Goal: Use online tool/utility: Utilize a website feature to perform a specific function

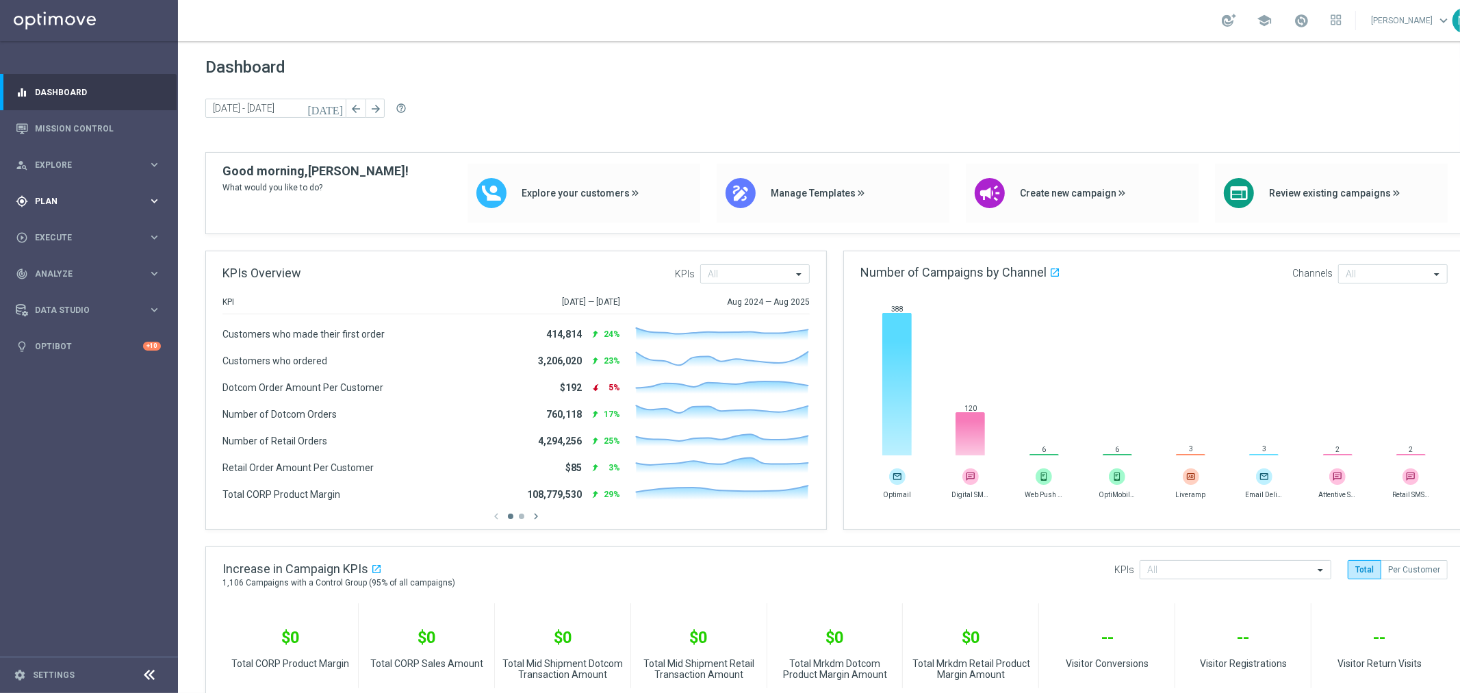
click at [38, 198] on span "Plan" at bounding box center [91, 201] width 113 height 8
click at [57, 266] on span "Templates" at bounding box center [85, 270] width 98 height 8
click at [60, 284] on div "Optimail" at bounding box center [109, 291] width 134 height 21
click at [56, 291] on link "Optimail" at bounding box center [92, 290] width 100 height 11
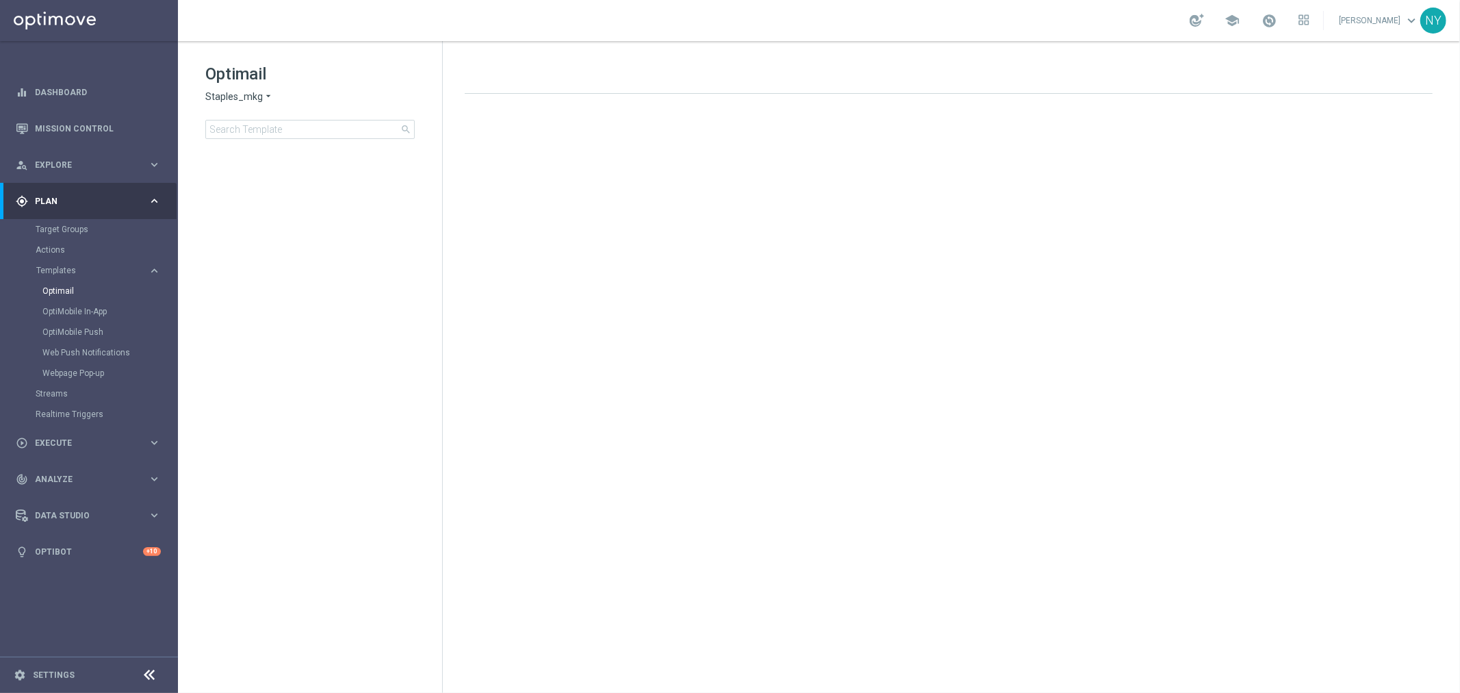
click at [294, 140] on div "Optimail Staples_mkg arrow_drop_down × Staples_mkg search folder 1 Folder creat…" at bounding box center [310, 135] width 264 height 188
click at [293, 127] on input at bounding box center [309, 129] width 209 height 19
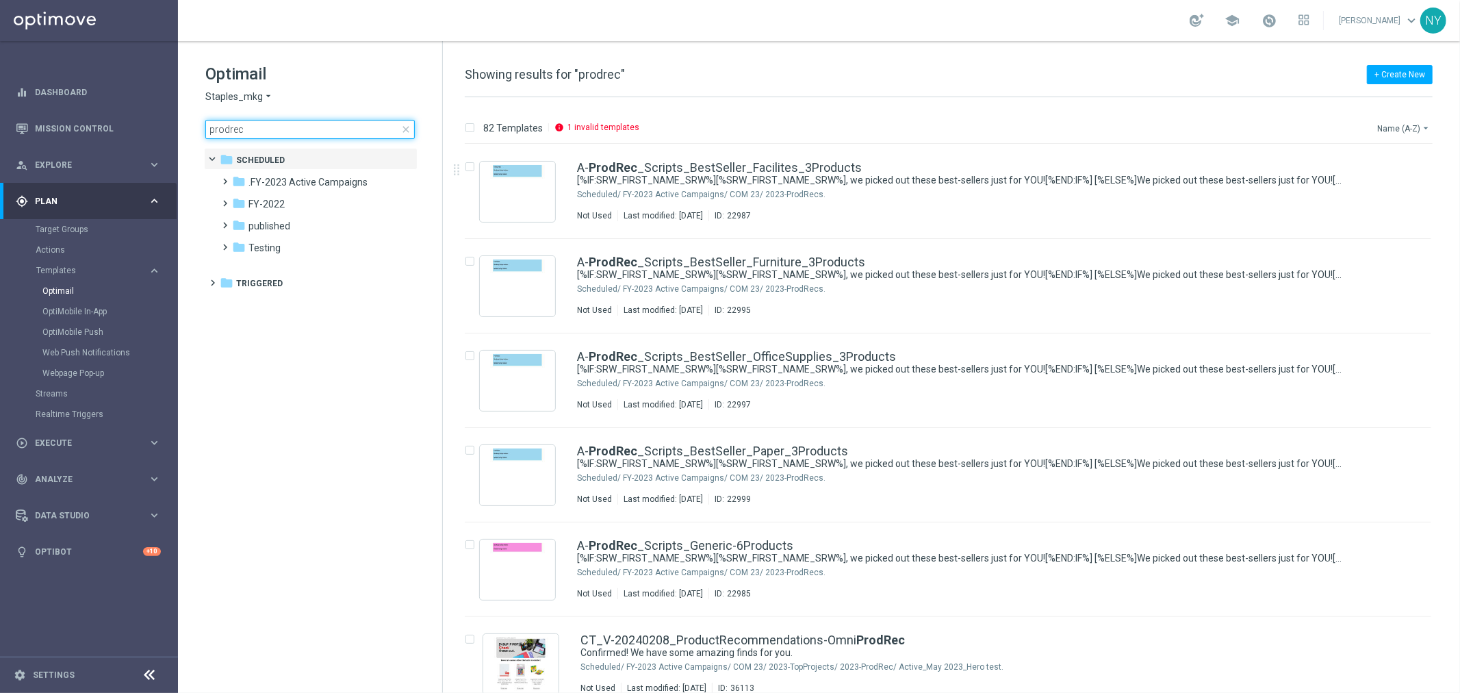
type input "prodrec"
click at [1392, 127] on button "Name (A-Z) arrow_drop_down" at bounding box center [1403, 128] width 57 height 16
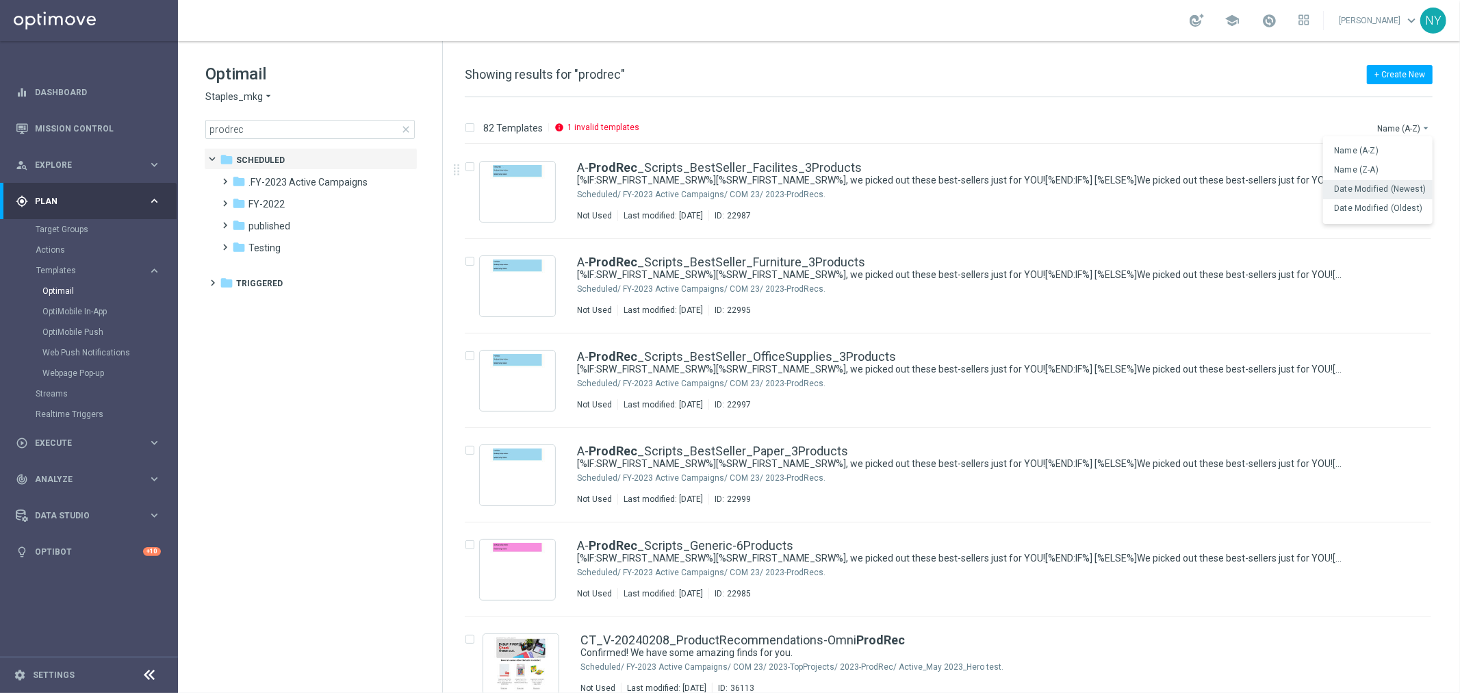
click at [1365, 187] on span "Date Modified (Newest)" at bounding box center [1380, 189] width 92 height 10
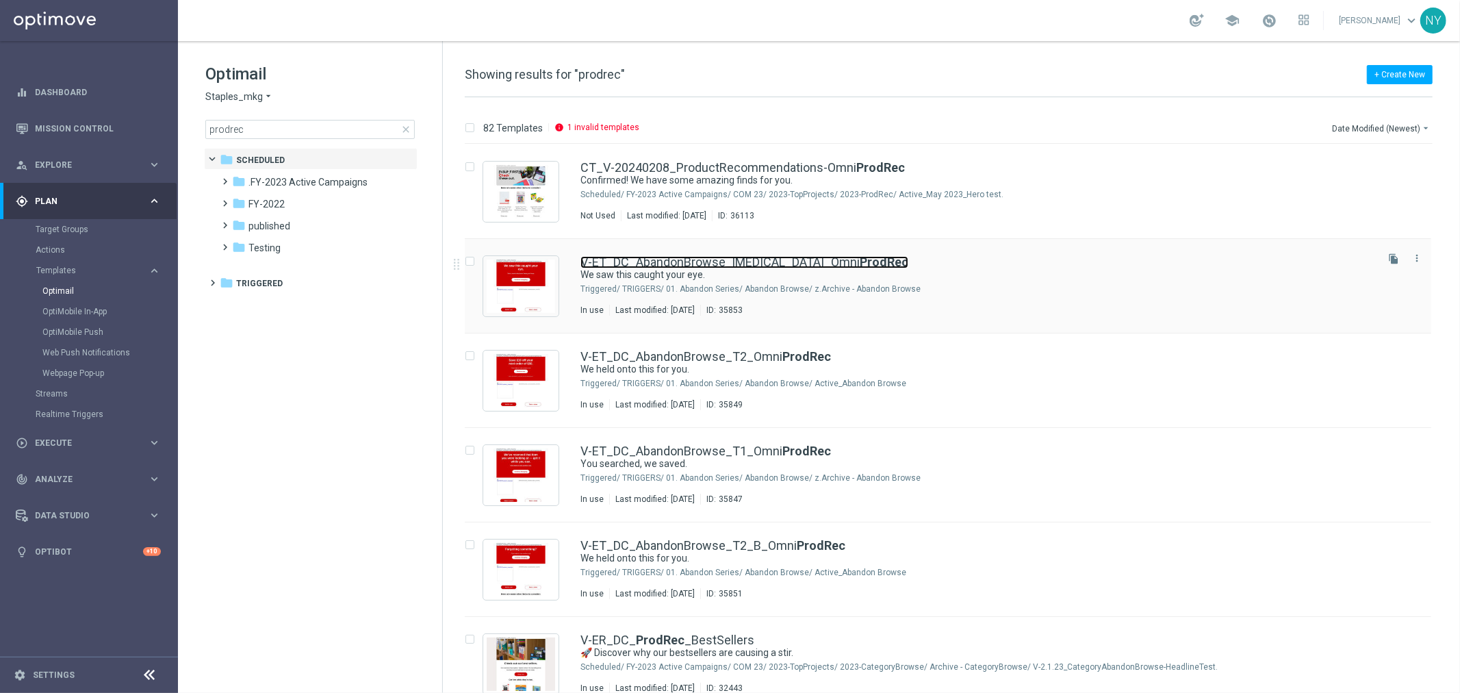
click at [733, 257] on link "V-ET_DC_AbandonBrowse_T3_Omni ProdRec" at bounding box center [744, 262] width 328 height 12
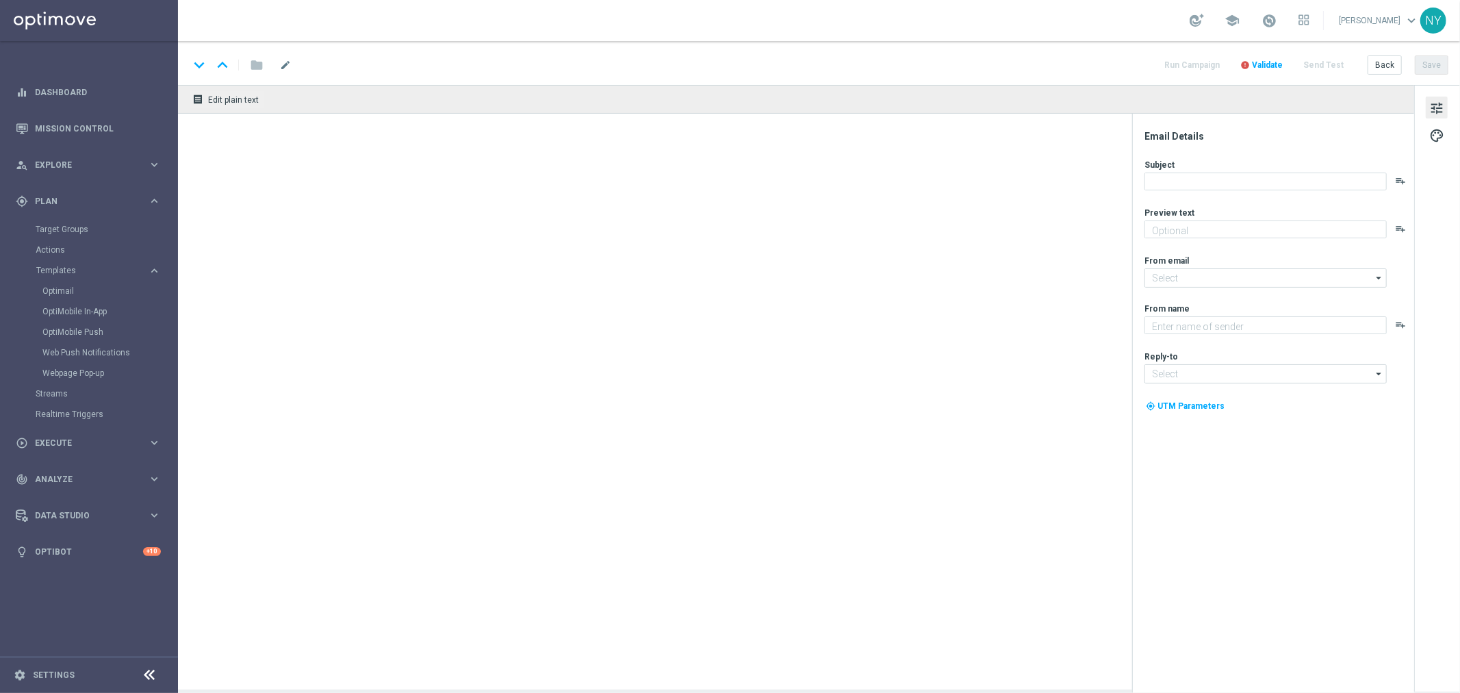
type textarea "Pick up shopping where you left off."
type input "staples@connected.staples.com"
type textarea "Staples"
type input "info@staples.com"
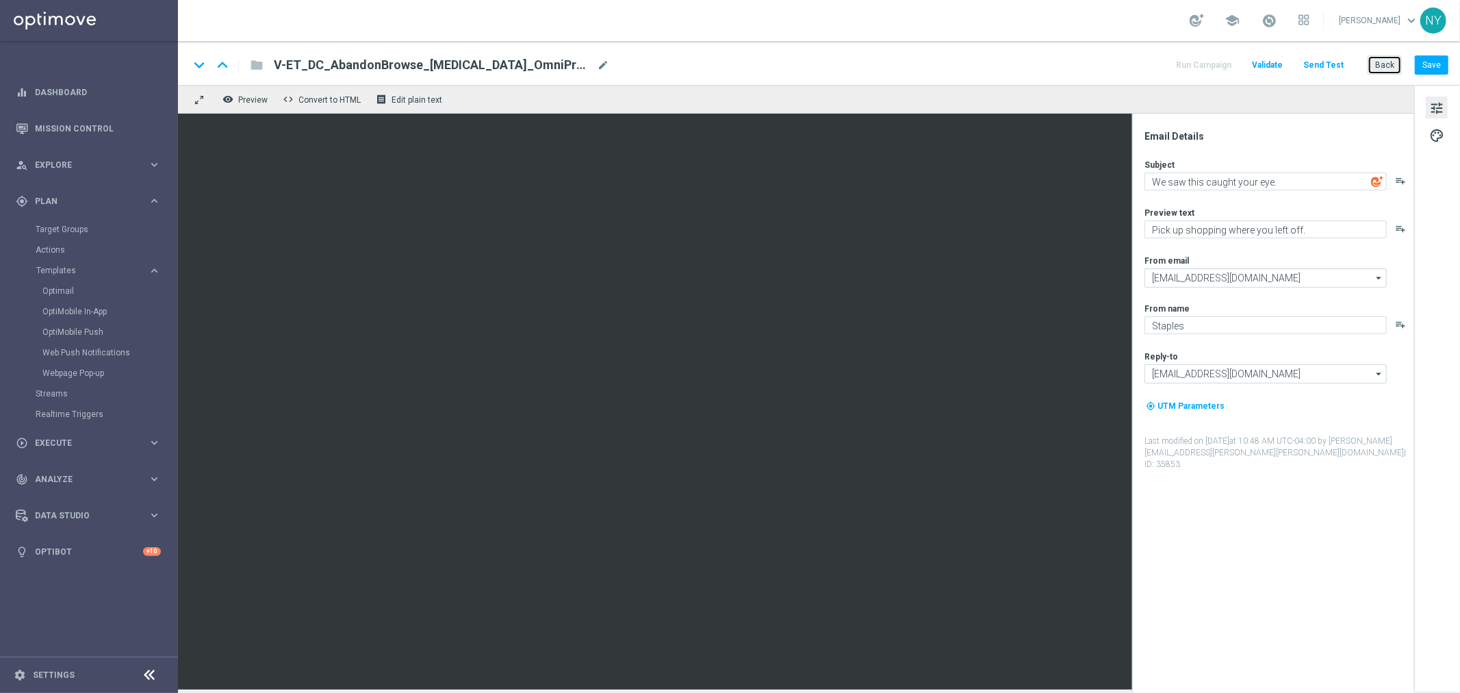
click at [1391, 62] on button "Back" at bounding box center [1384, 64] width 34 height 19
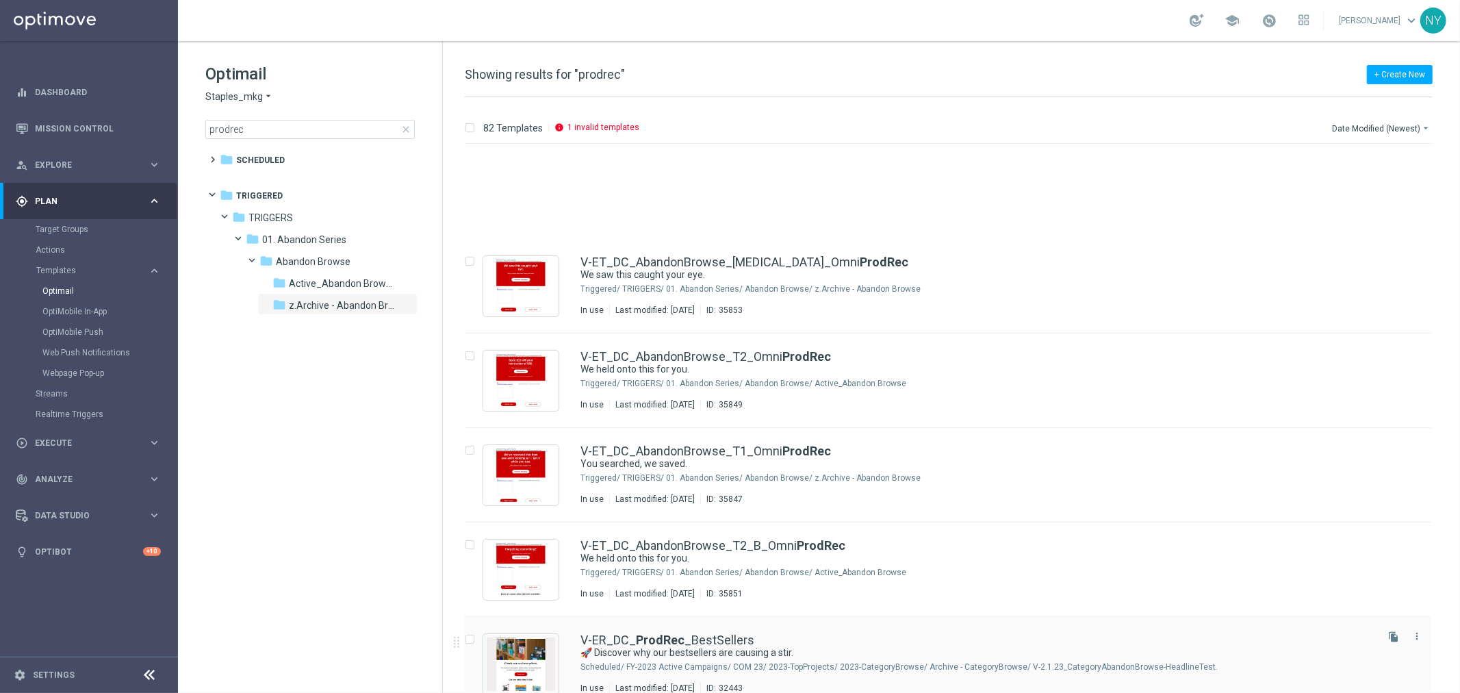
scroll to position [152, 0]
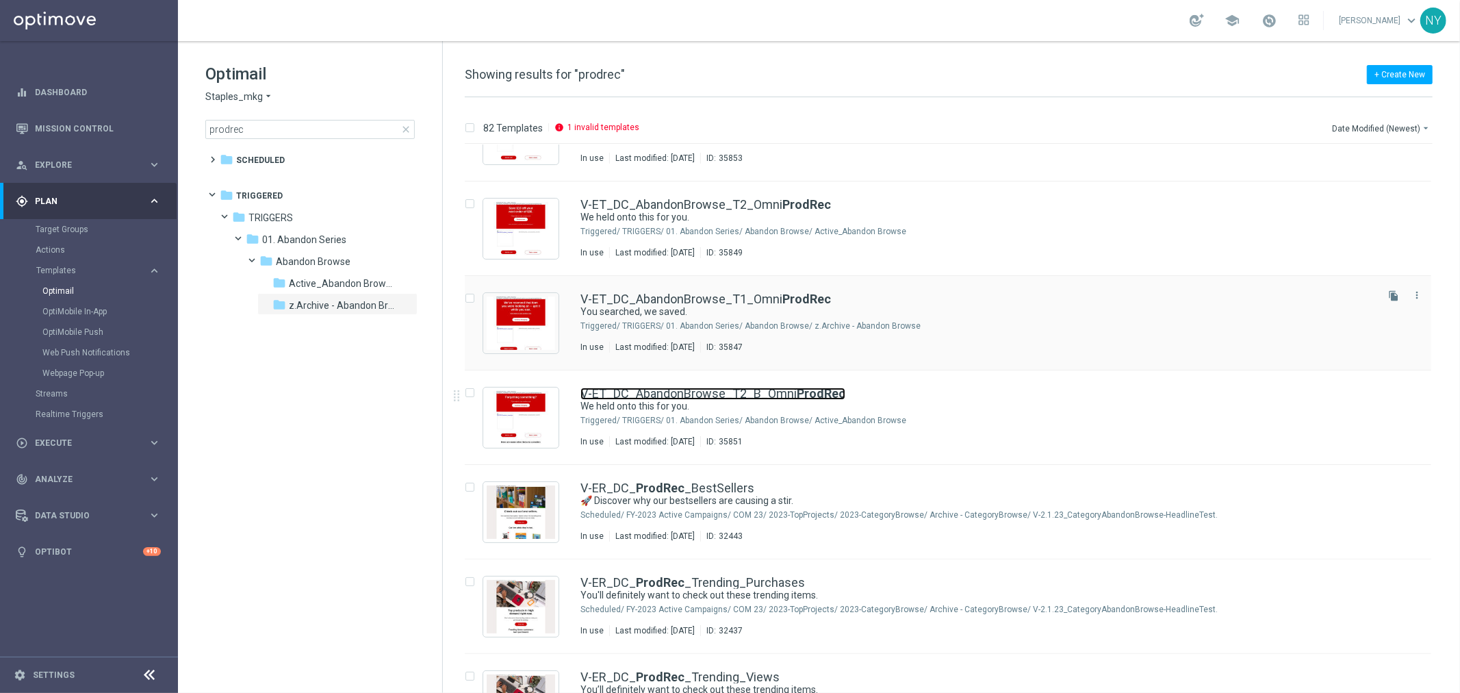
drag, startPoint x: 710, startPoint y: 388, endPoint x: 1018, endPoint y: 307, distance: 318.5
click at [710, 388] on link "V-ET_DC_AbandonBrowse_T2_B_Omni ProdRec" at bounding box center [712, 393] width 265 height 12
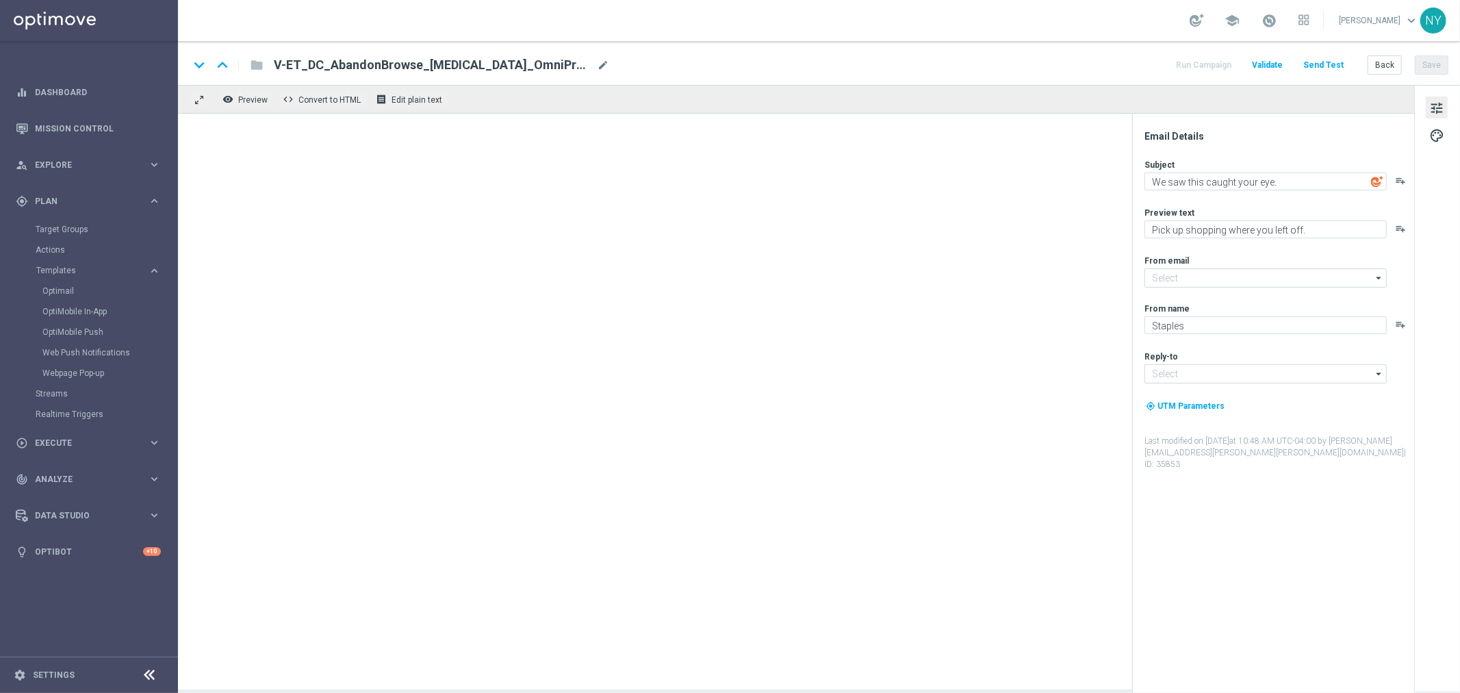
type input "staples@connected.staples.com"
type input "info@staples.com"
type textarea "We held onto this for you."
type textarea "Complete your purchase with Staples."
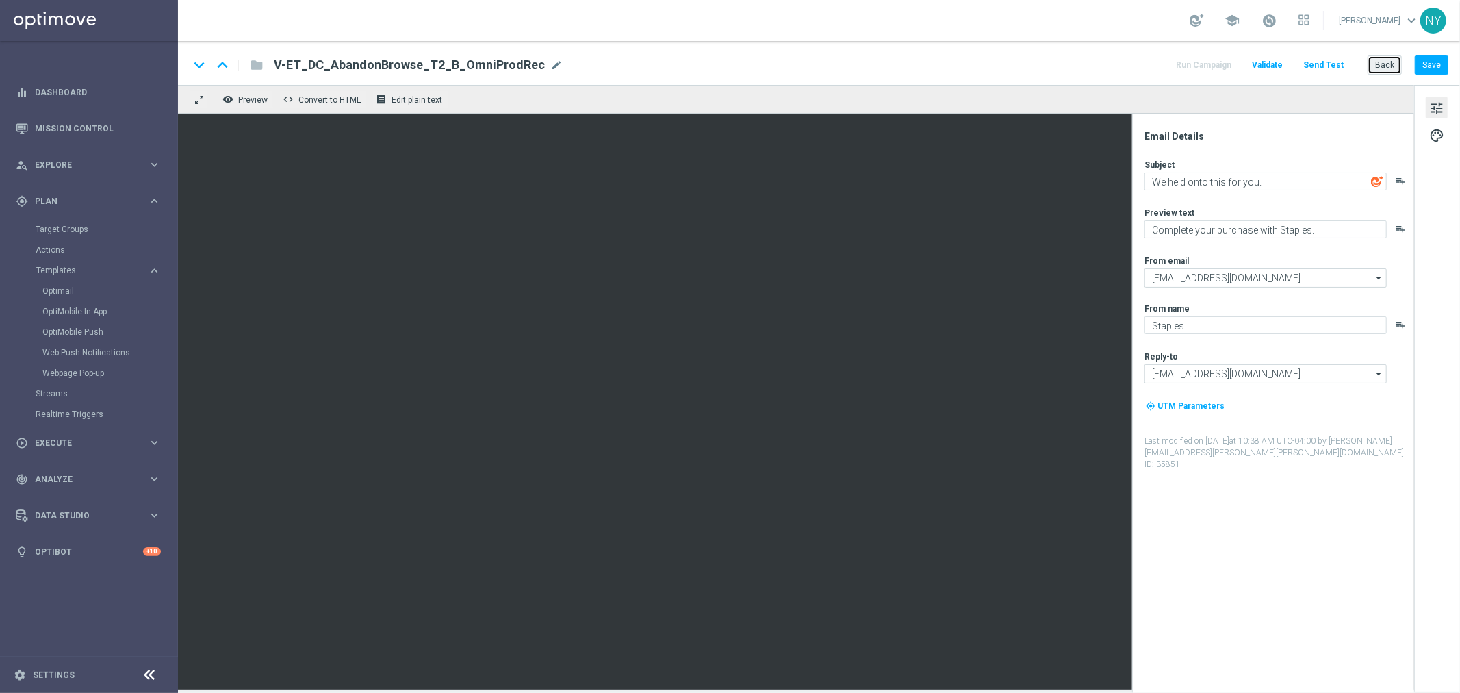
click at [1378, 69] on button "Back" at bounding box center [1384, 64] width 34 height 19
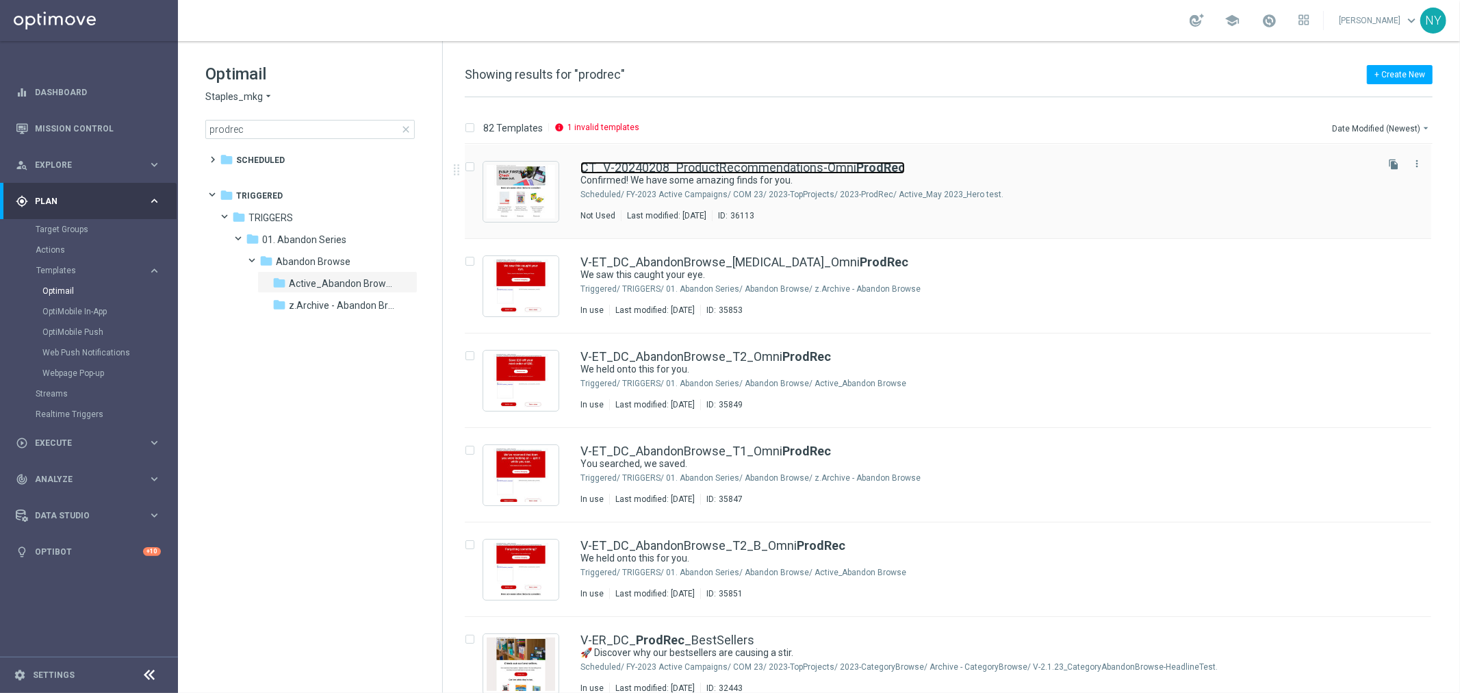
click at [760, 166] on link "CT_V-20240208_ProductRecommendations-Omni ProdRec" at bounding box center [742, 168] width 324 height 12
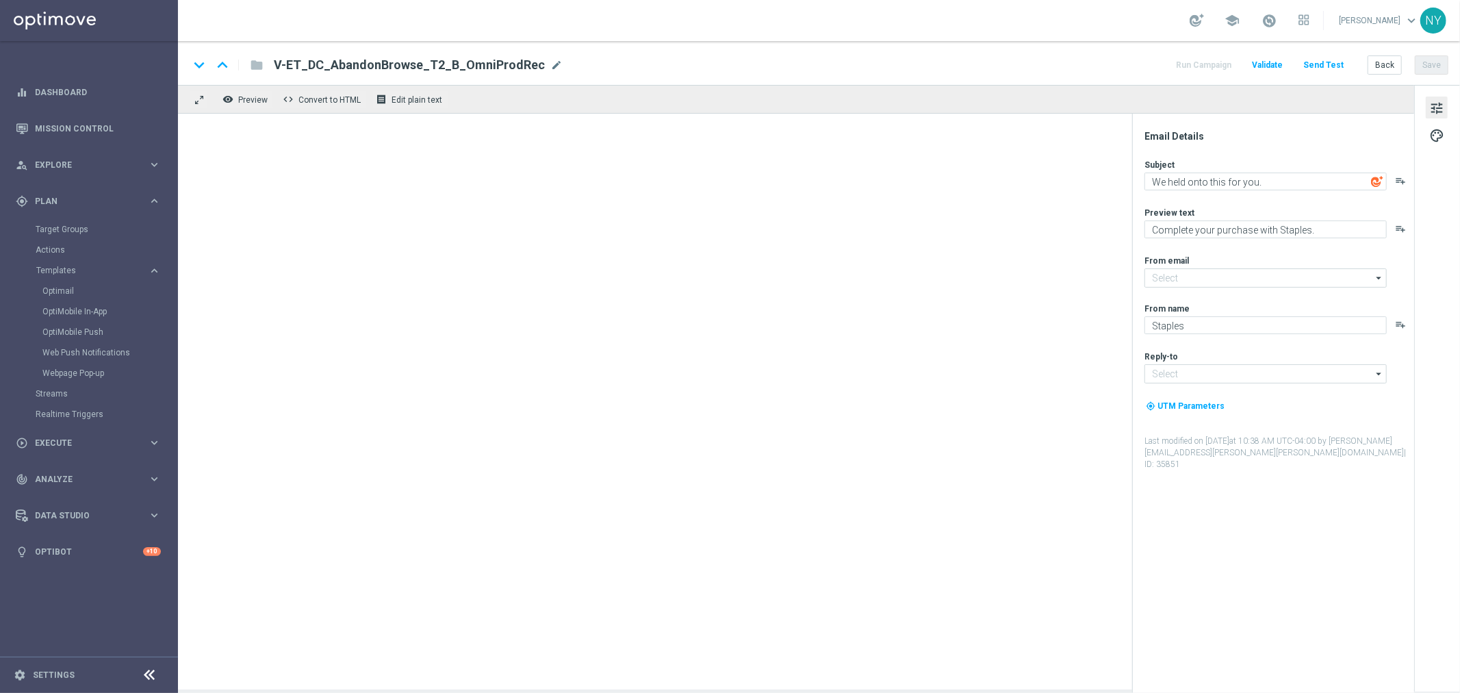
type input "staples@connected.staples.com"
type input "info@staples.com"
type textarea "Confirmed! We have some amazing finds for you."
type textarea "Your handpicked choices await."
type input "staples@connected.staples.com"
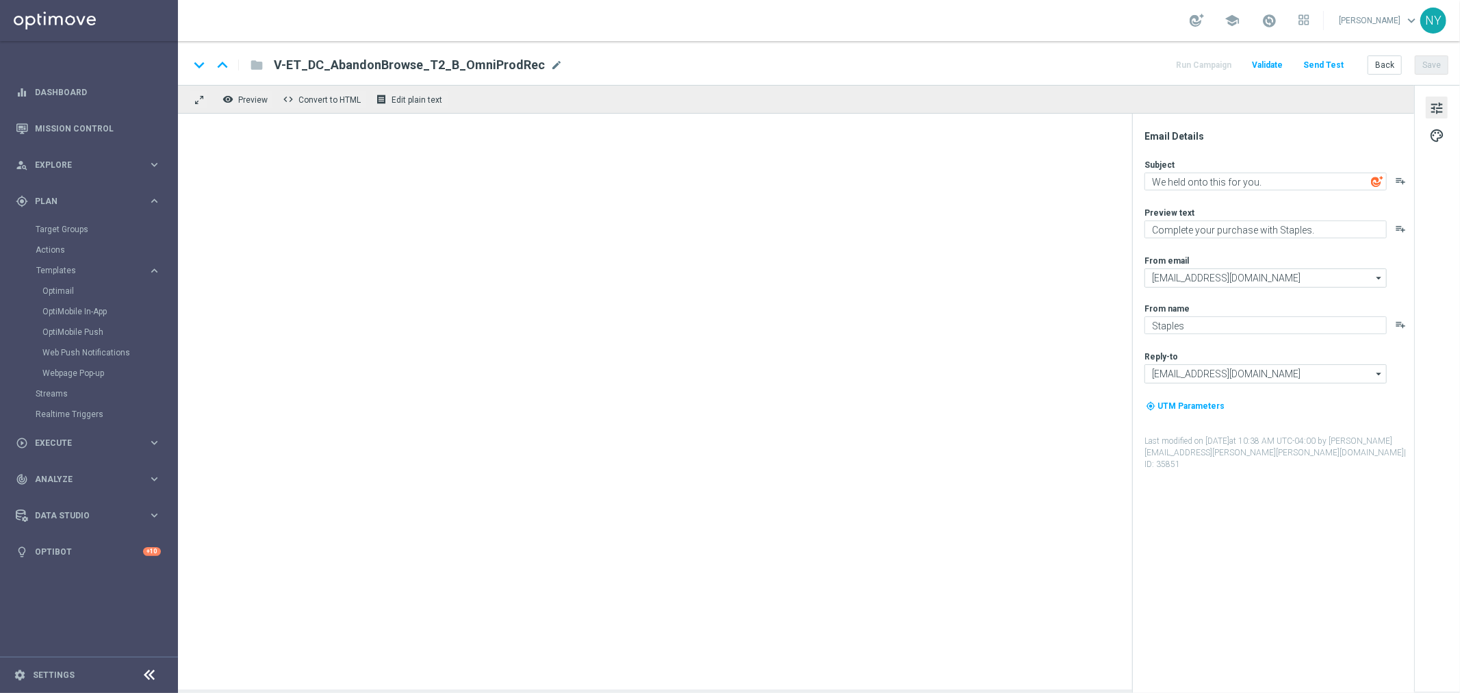
type input "info@staples.com"
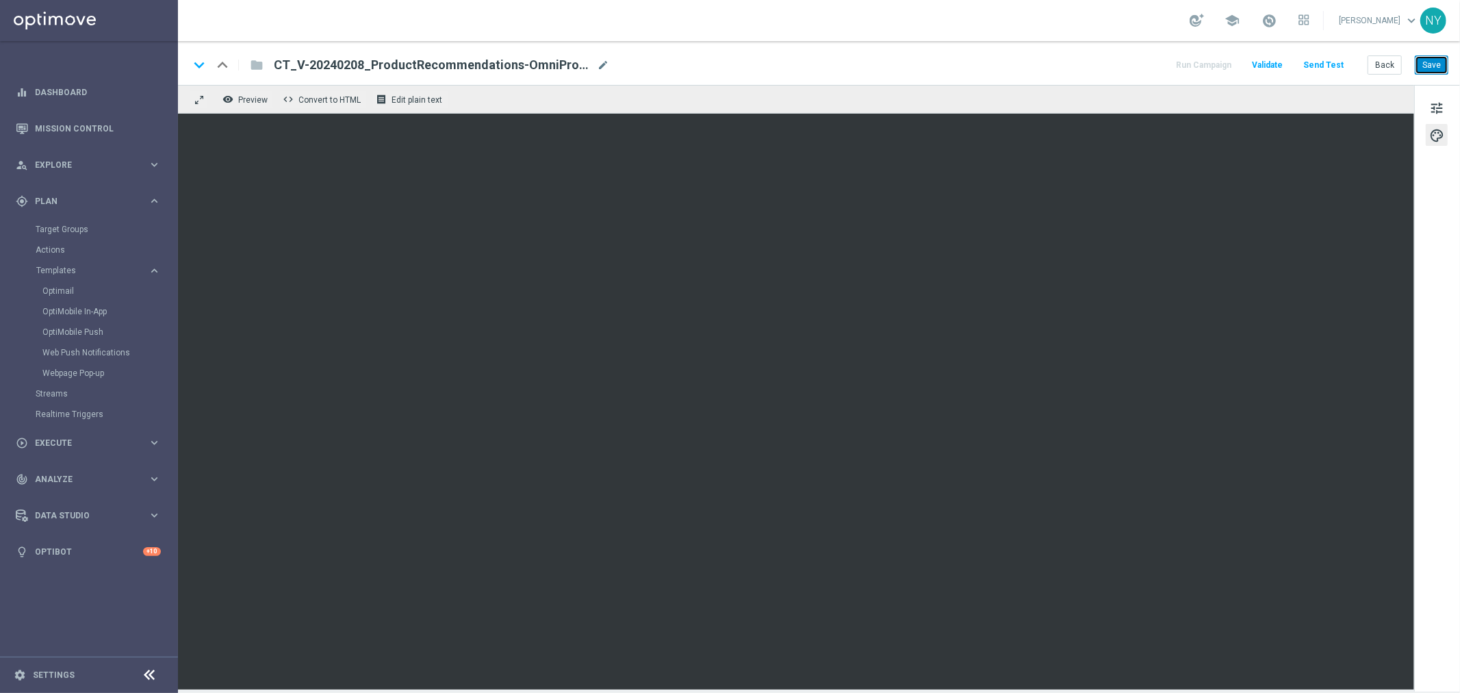
click at [1431, 71] on button "Save" at bounding box center [1432, 64] width 34 height 19
click at [1332, 62] on button "Send Test" at bounding box center [1323, 65] width 44 height 18
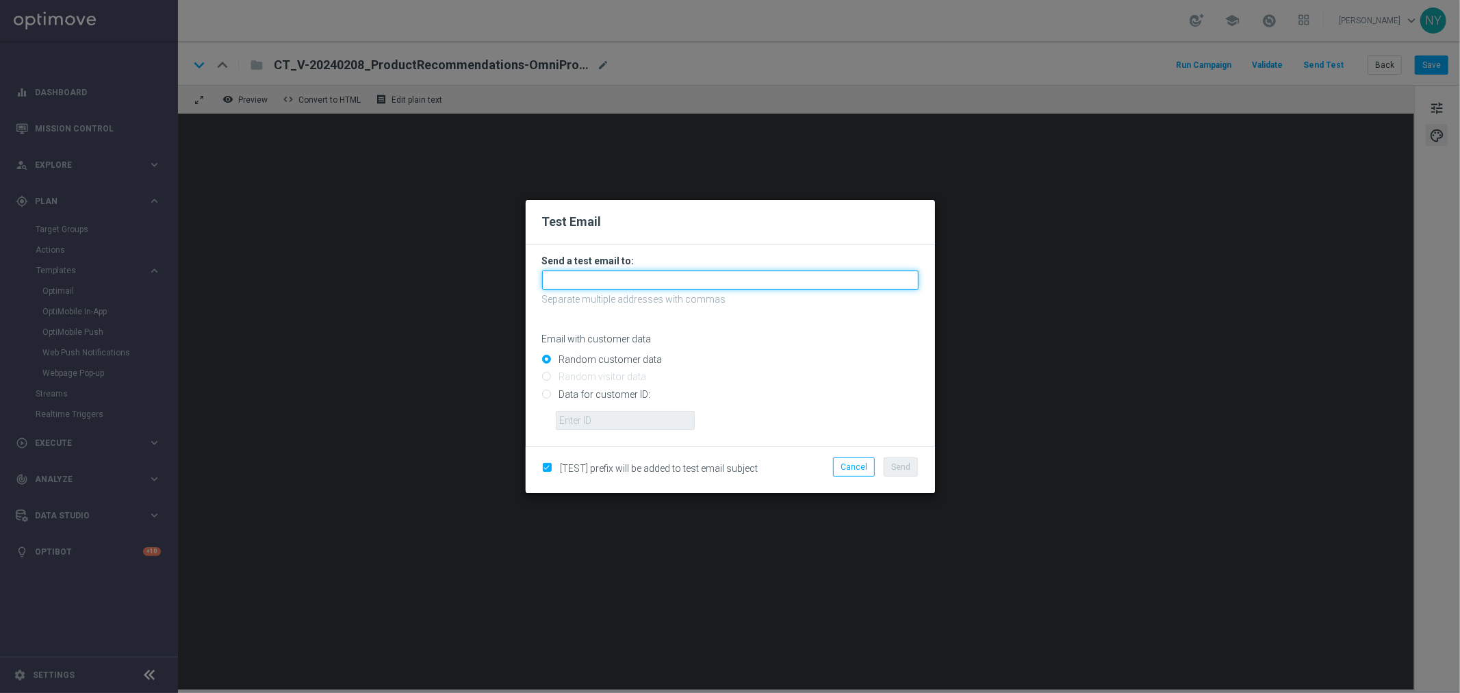
click at [594, 281] on input "text" at bounding box center [730, 279] width 376 height 19
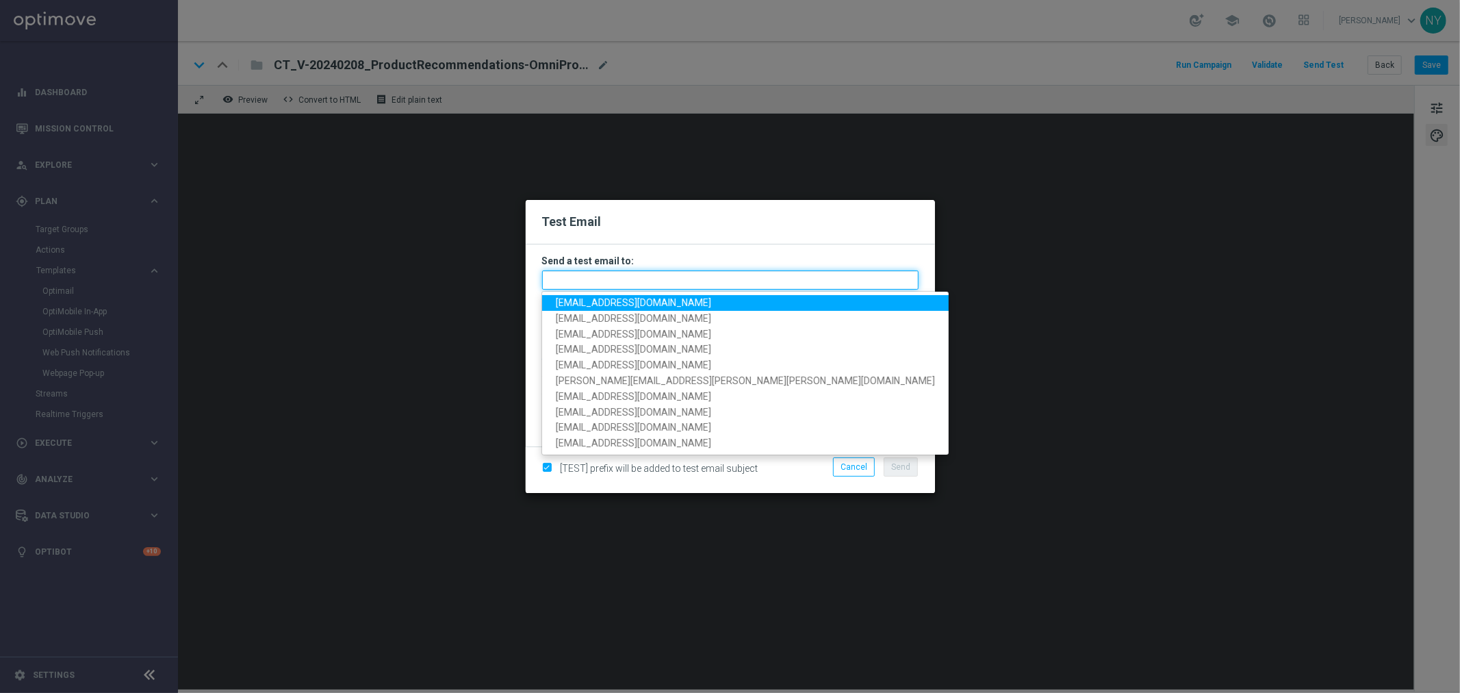
click at [611, 276] on input "text" at bounding box center [730, 279] width 376 height 19
paste input "neilyetts3-bdkrj@litmusemail.com"
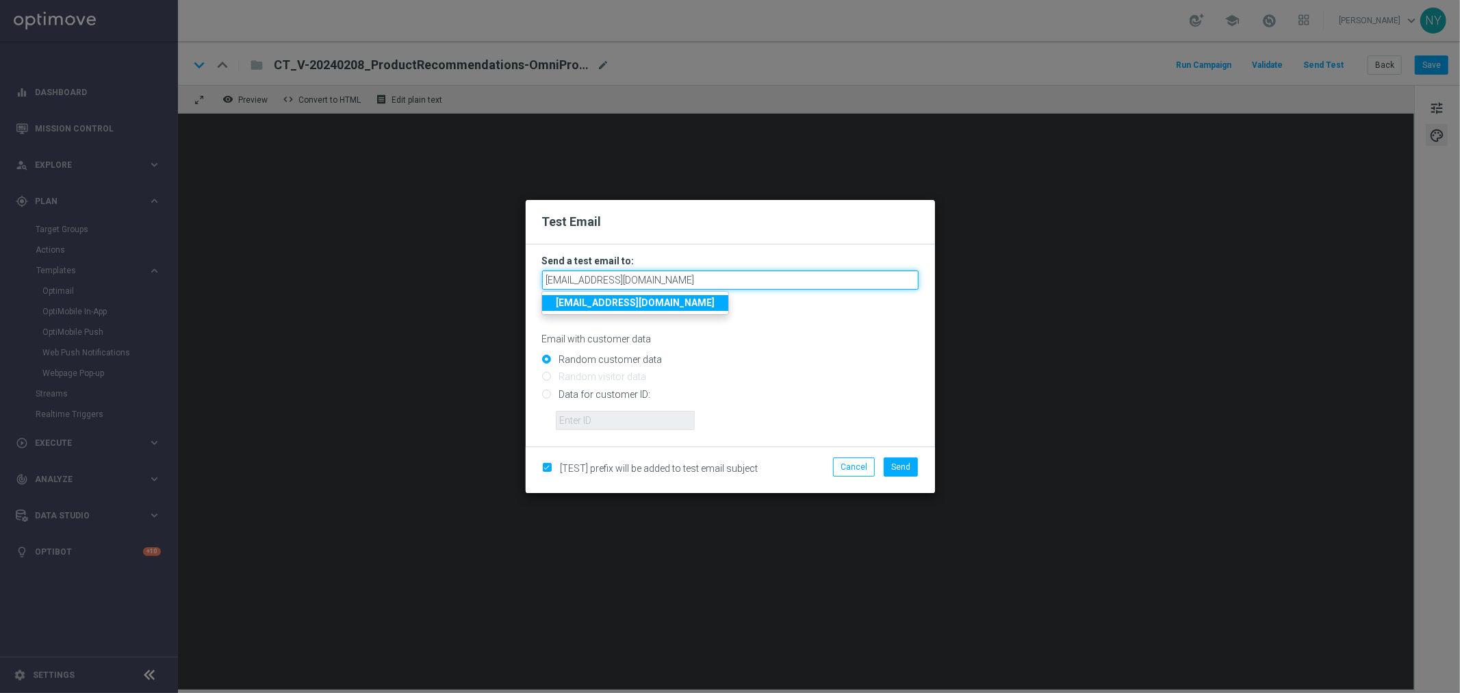
type input "neilyetts3-bdkrj@litmusemail.com"
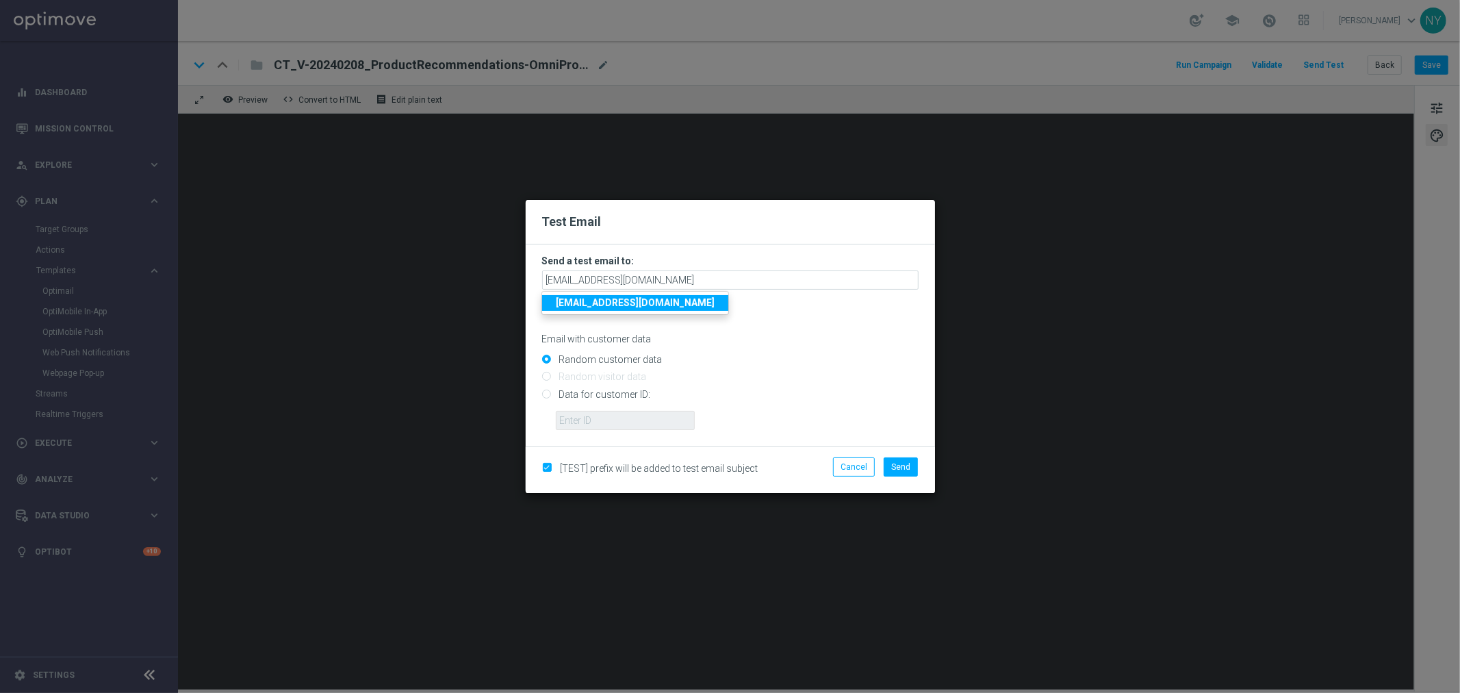
click at [814, 330] on div "Email with customer data" at bounding box center [730, 327] width 376 height 36
click at [547, 393] on input "Data for customer ID:" at bounding box center [730, 399] width 376 height 19
radio input "true"
click at [591, 414] on input "text" at bounding box center [625, 420] width 139 height 19
click at [580, 411] on input "text" at bounding box center [625, 420] width 139 height 19
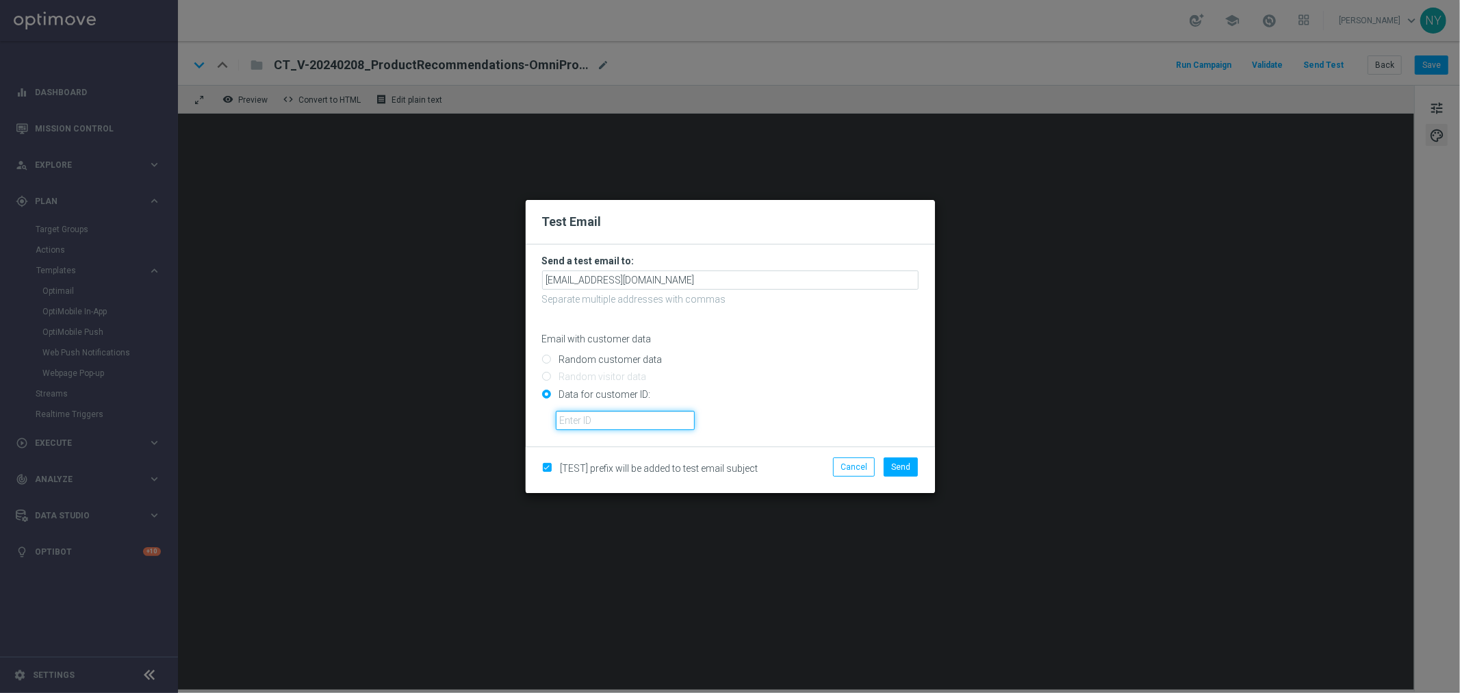
paste input "10000006208"
type input "10000006208"
click at [901, 469] on span "Send" at bounding box center [900, 467] width 19 height 10
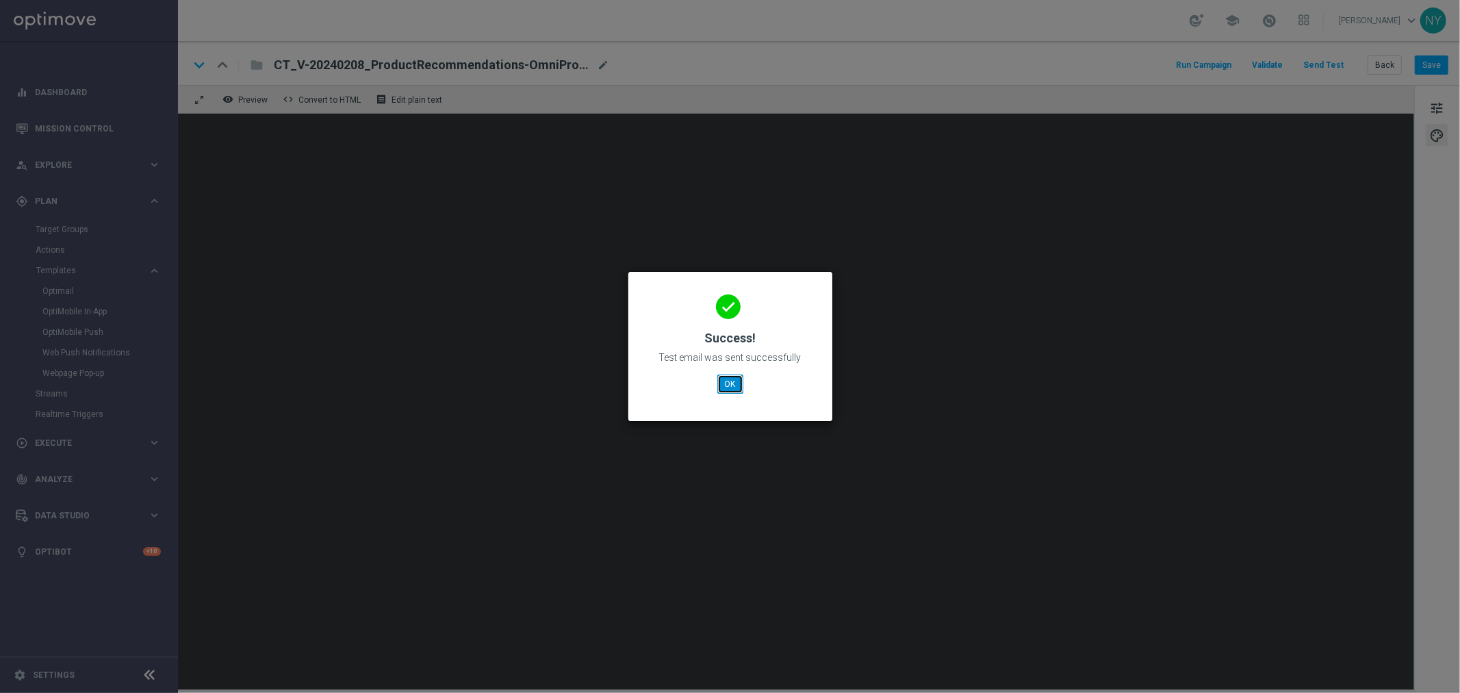
click at [727, 381] on button "OK" at bounding box center [730, 383] width 26 height 19
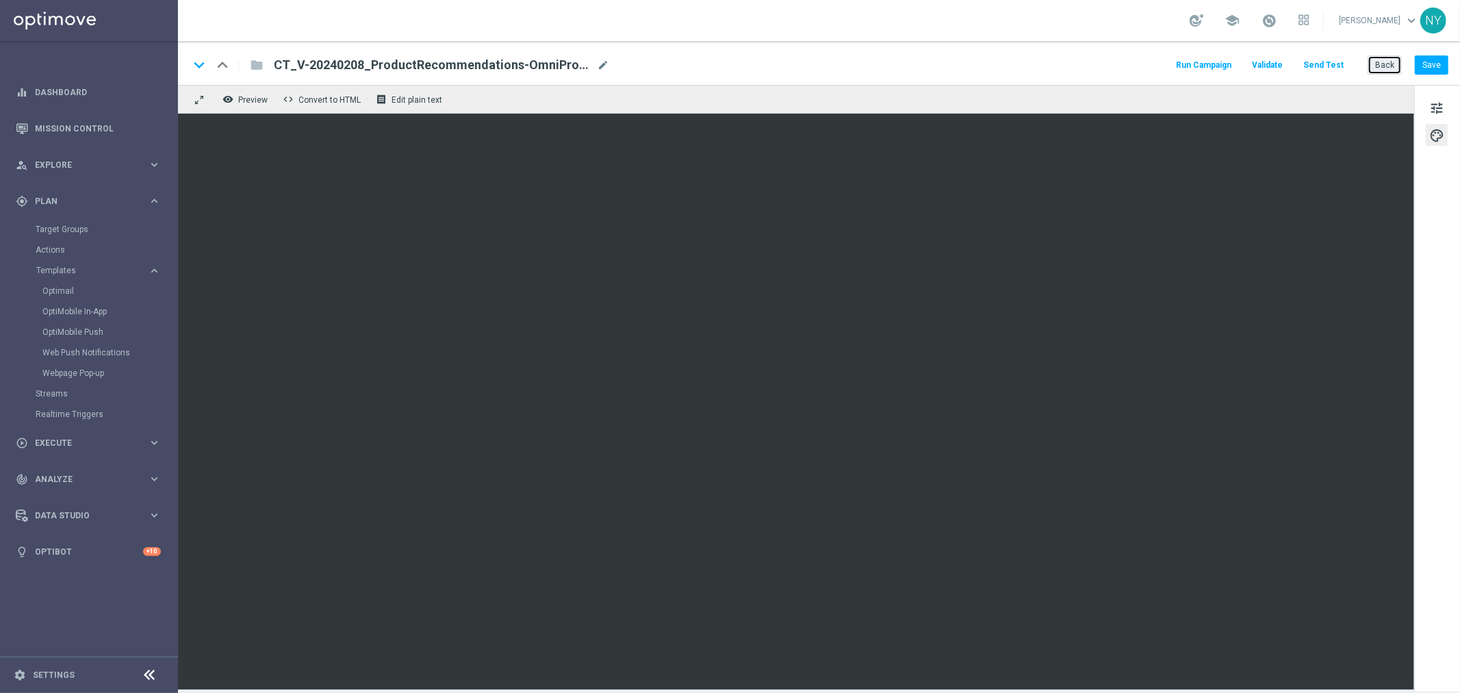
click at [1371, 62] on button "Back" at bounding box center [1384, 64] width 34 height 19
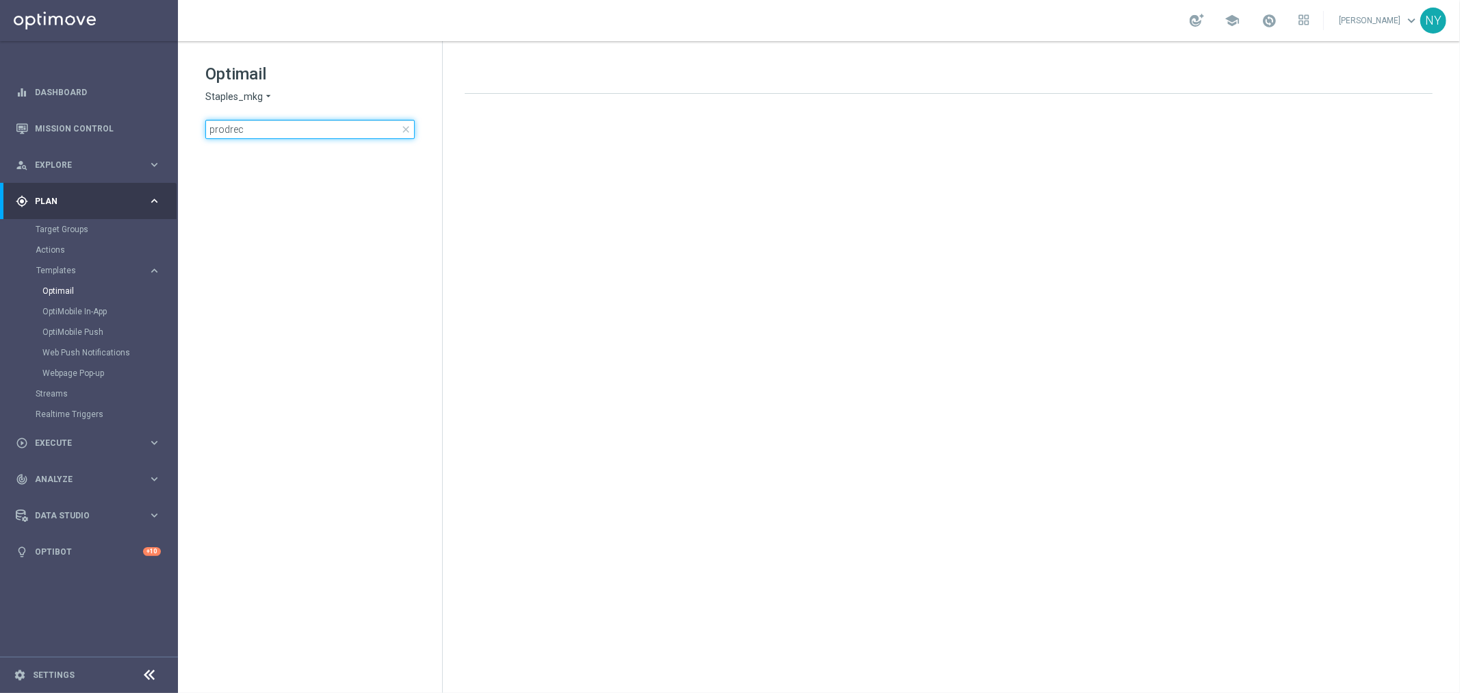
click at [261, 130] on input "prodrec" at bounding box center [309, 129] width 209 height 19
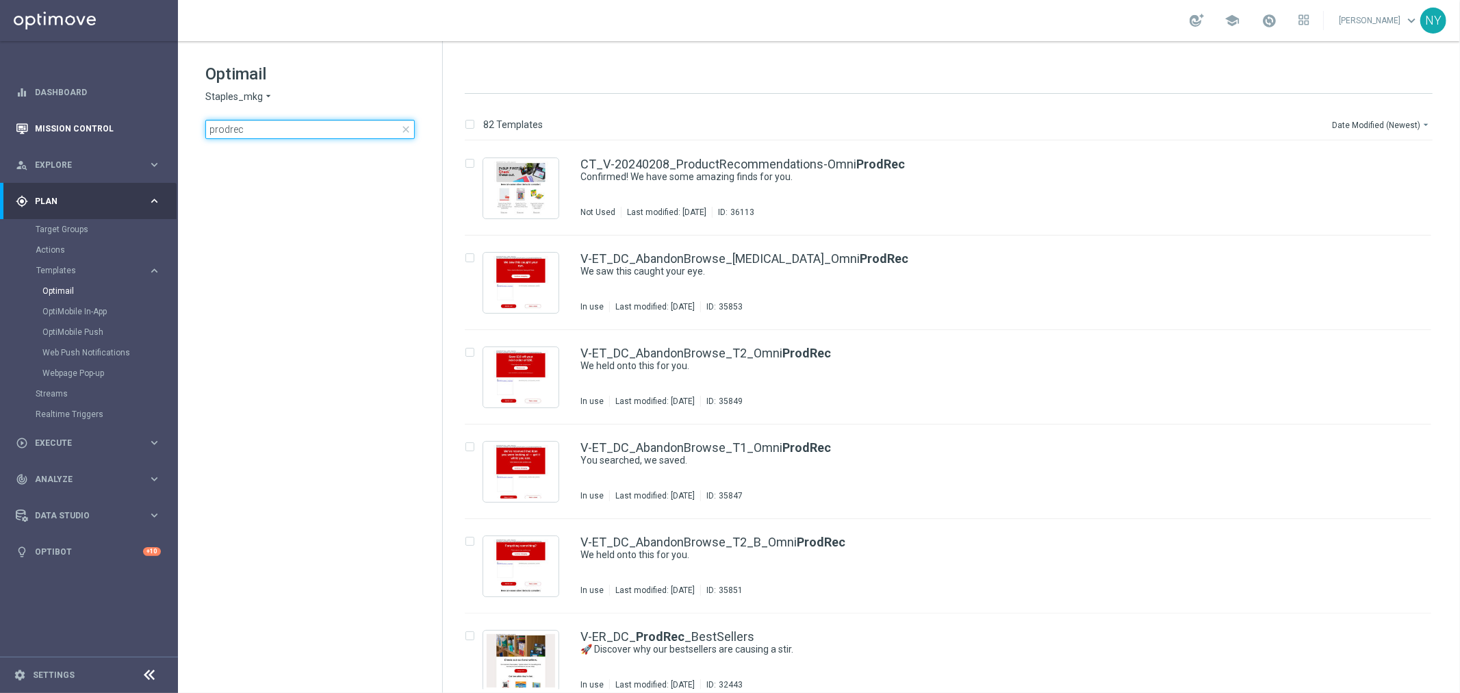
drag, startPoint x: 261, startPoint y: 125, endPoint x: 15, endPoint y: 138, distance: 246.7
click at [15, 138] on main "equalizer Dashboard Mission Control" at bounding box center [730, 346] width 1460 height 693
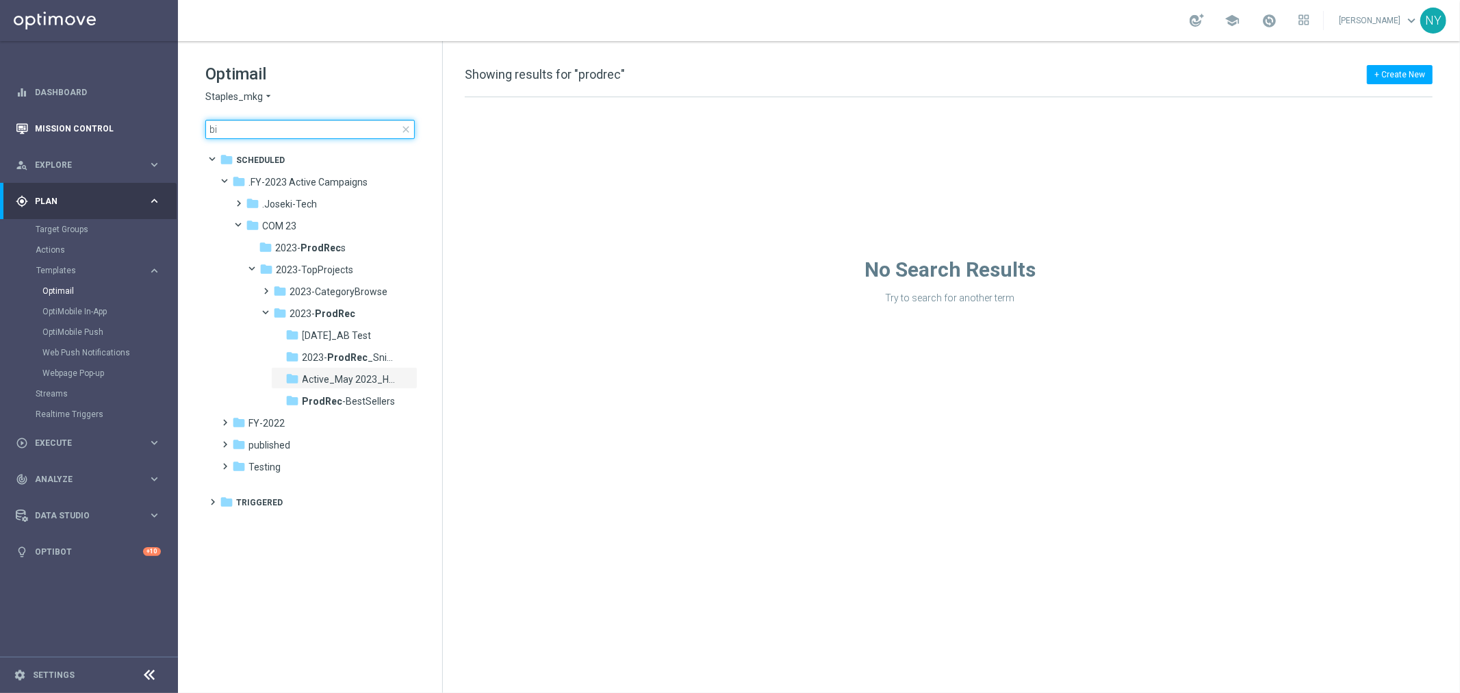
type input "bin"
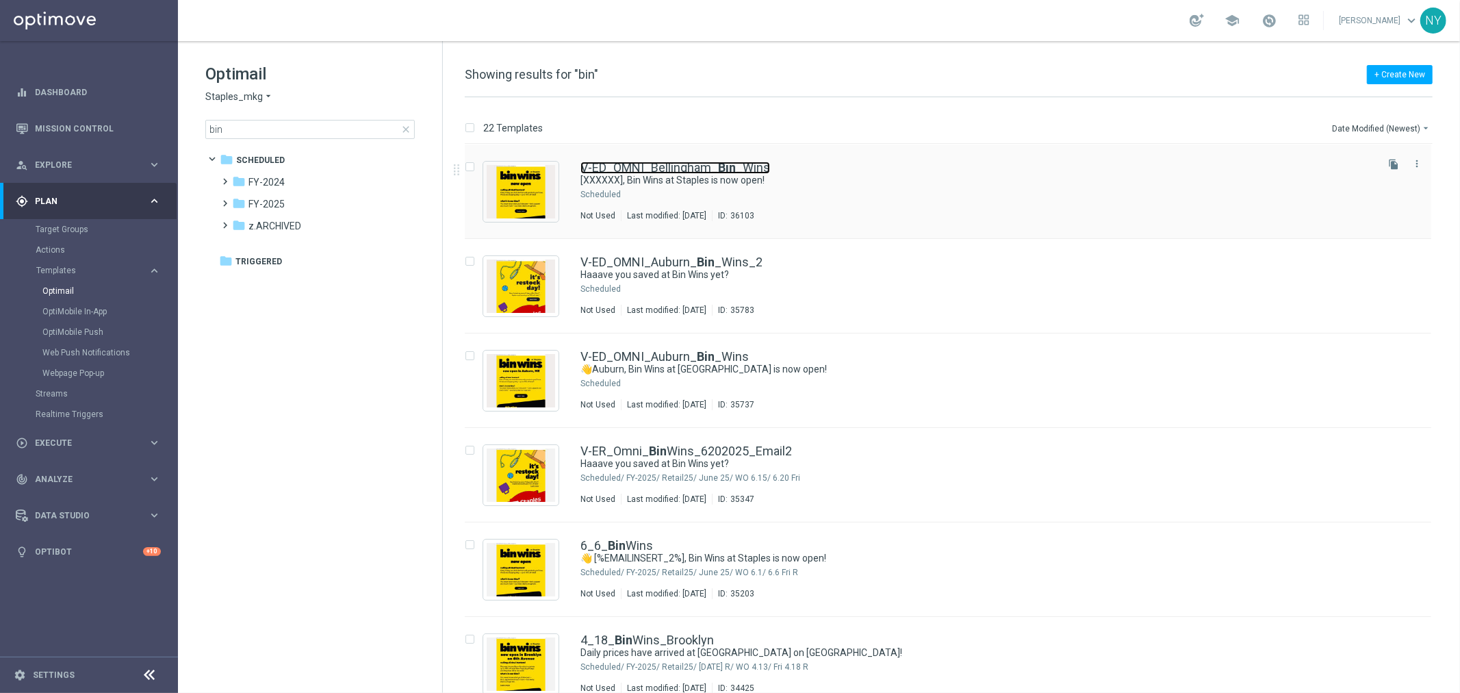
click at [669, 169] on link "V-ED_OMNI_Bellingham_ Bin _Wins" at bounding box center [675, 168] width 190 height 12
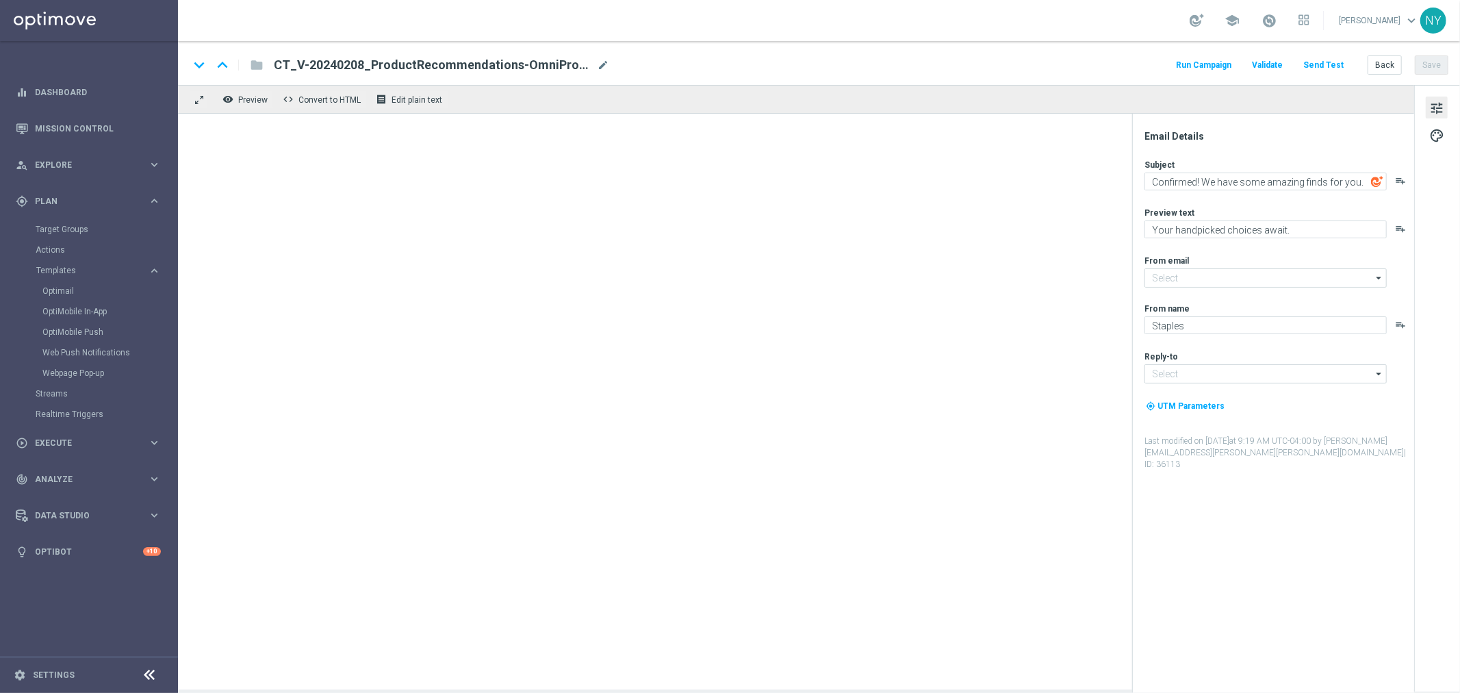
type input "staples@connected.staples.com"
type input "info@staples.com"
type input "V-ED_OMNI_Bellingham_Bin_Wins"
type textarea "[XXXXXX], Bin Wins at Staples is now open!"
type textarea "Discover up to 75% off retail"
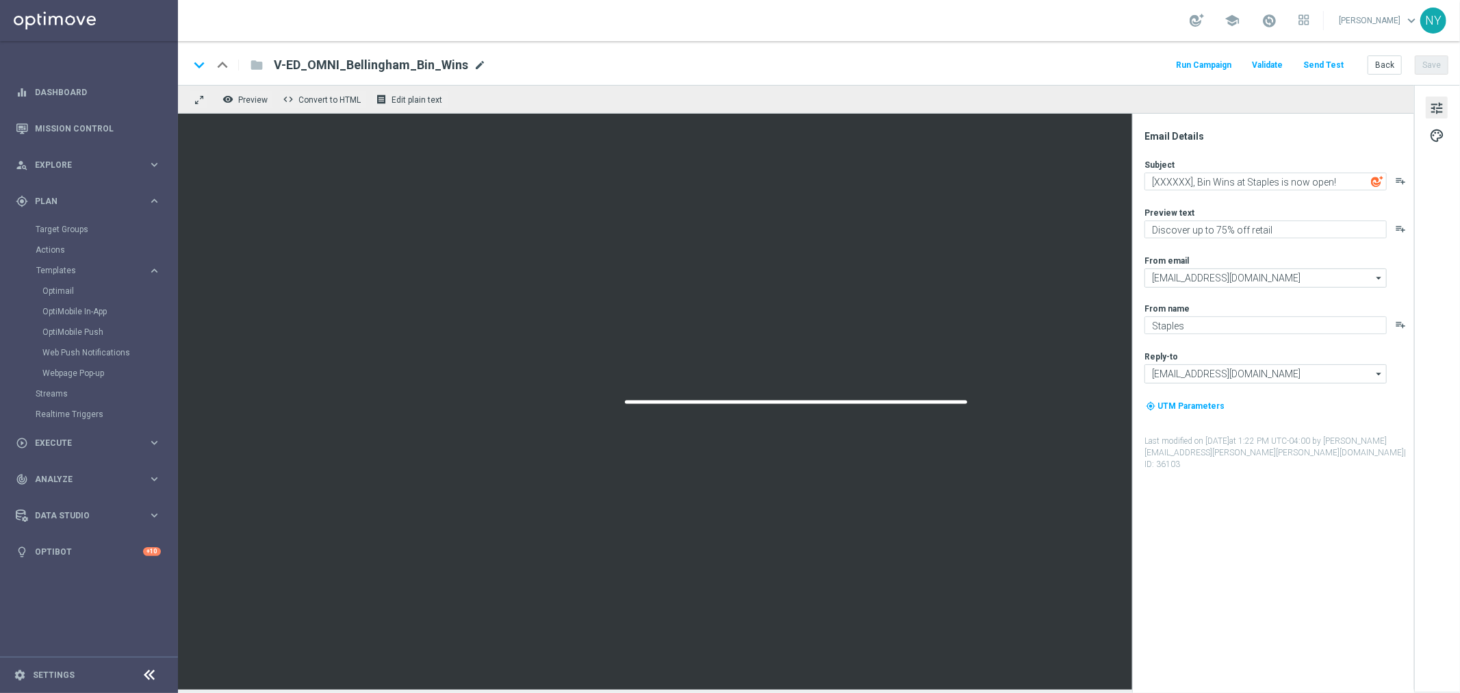
click at [477, 65] on span "mode_edit" at bounding box center [480, 65] width 12 height 12
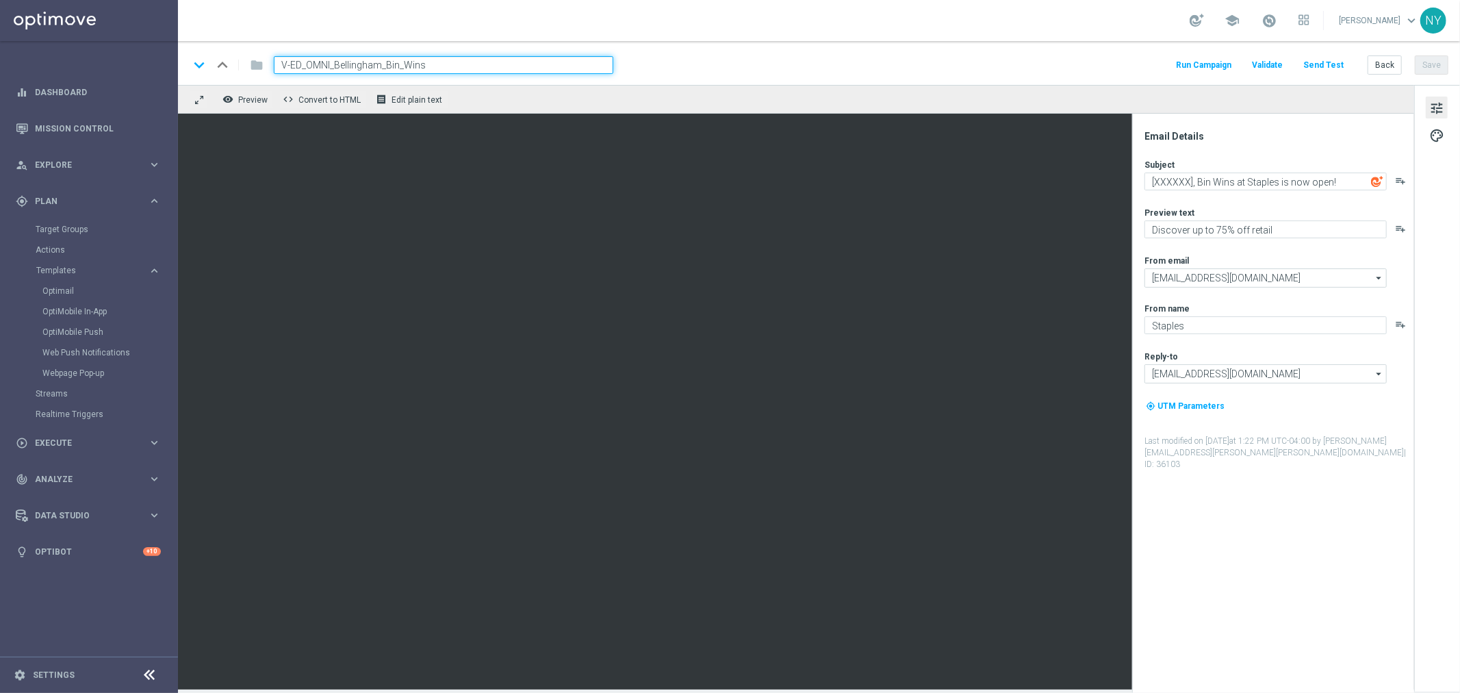
drag, startPoint x: 456, startPoint y: 66, endPoint x: 79, endPoint y: 60, distance: 376.4
click at [79, 60] on main "equalizer Dashboard Mission Control" at bounding box center [730, 346] width 1460 height 693
click at [42, 161] on span "Explore" at bounding box center [91, 165] width 113 height 8
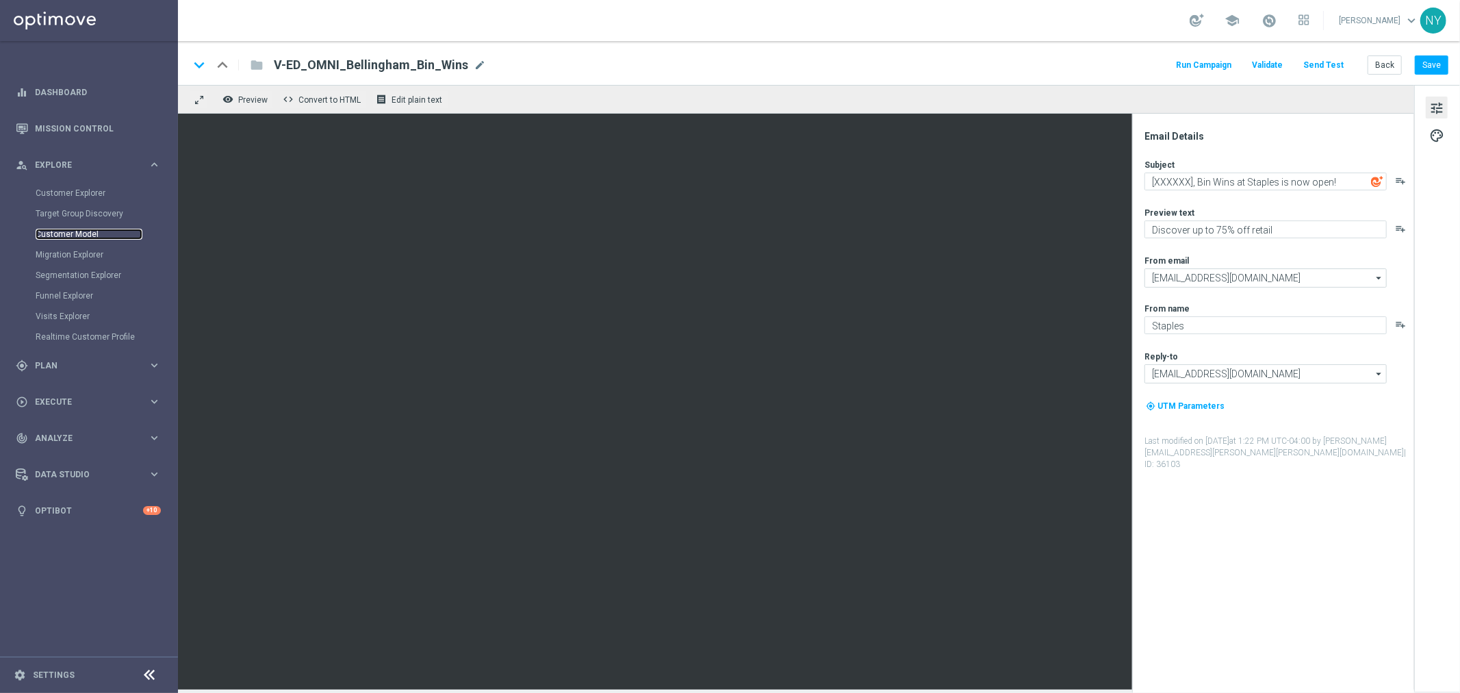
click at [68, 235] on link "Customer Model" at bounding box center [89, 234] width 107 height 11
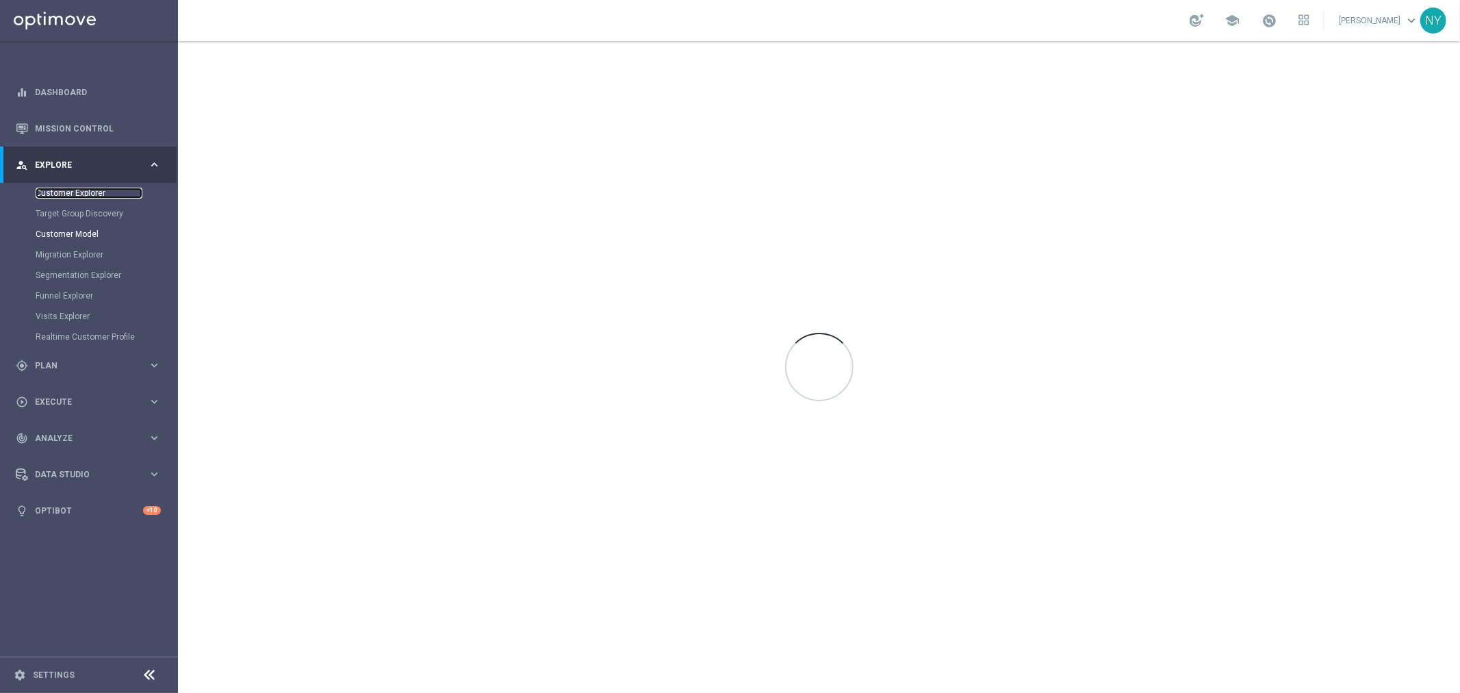
click at [84, 193] on link "Customer Explorer" at bounding box center [89, 193] width 107 height 11
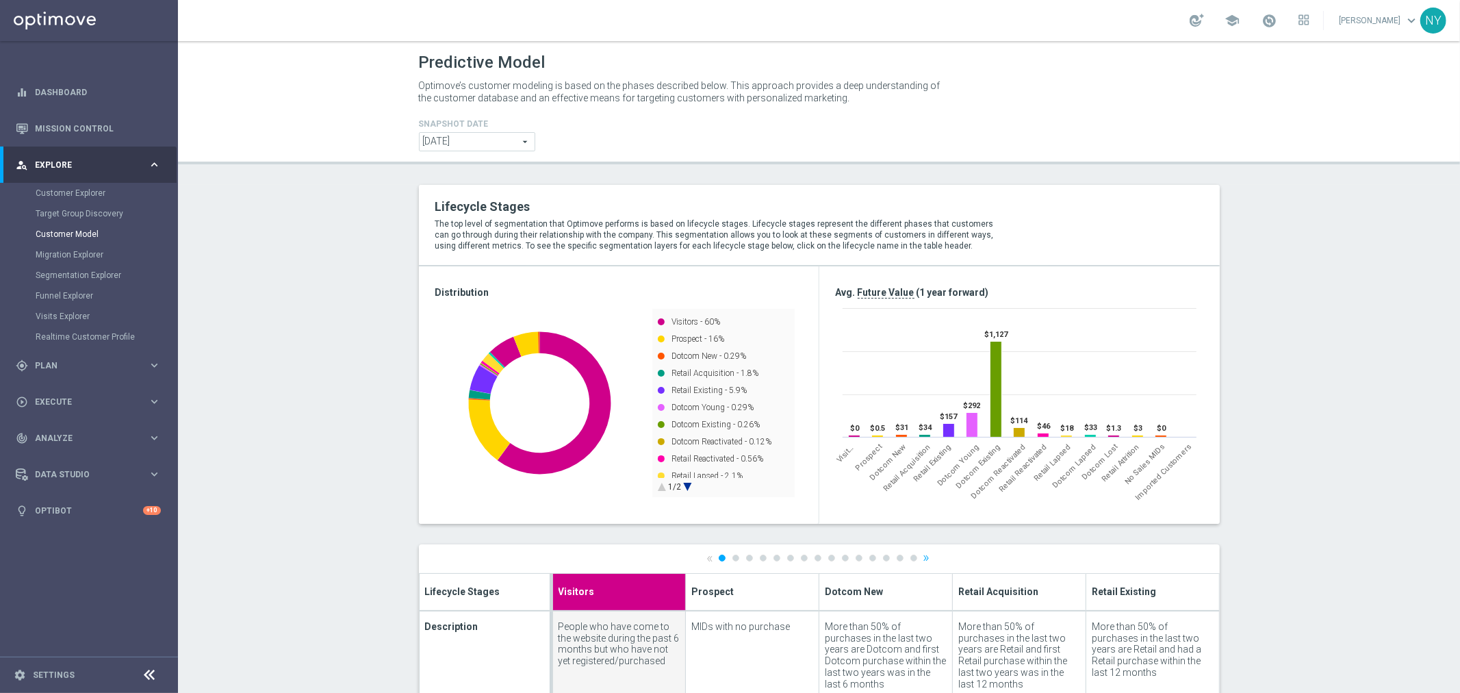
click at [503, 140] on span "2025-09-08" at bounding box center [476, 142] width 115 height 18
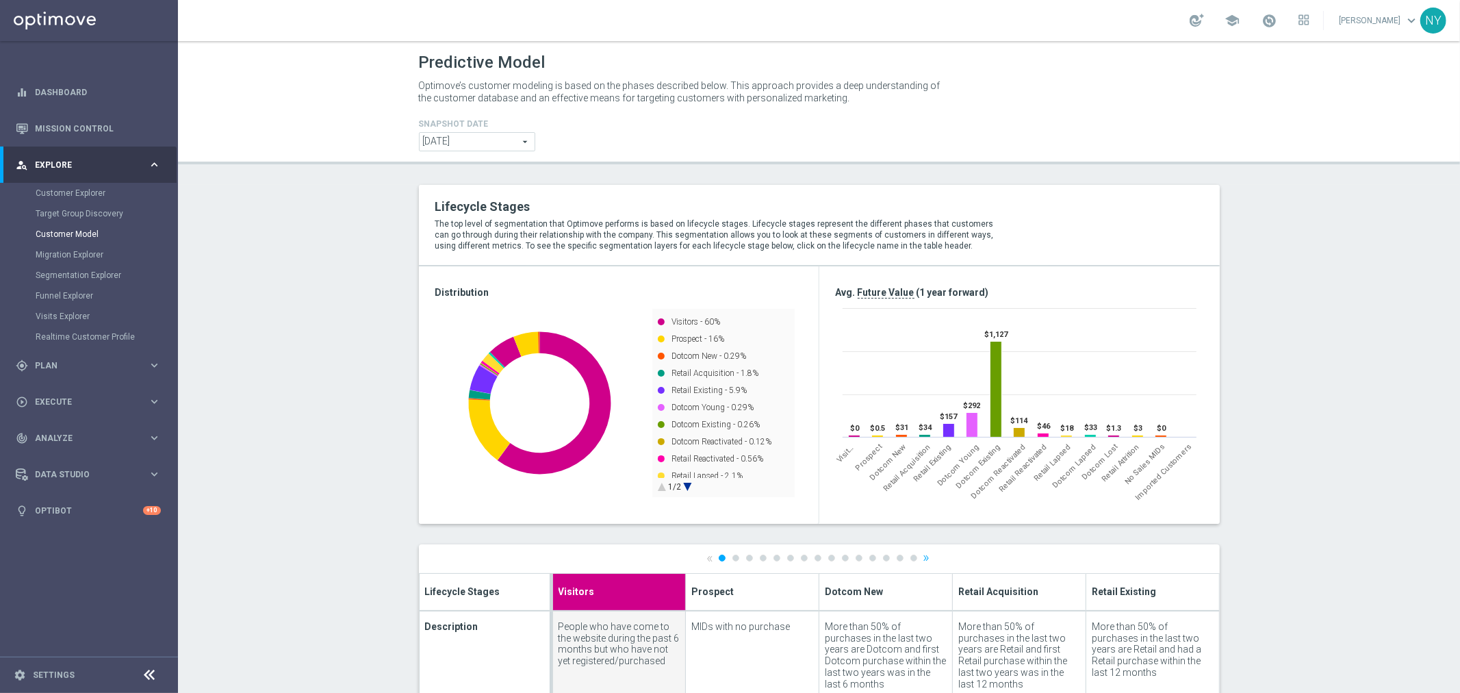
click at [489, 132] on div "2025-09-08 2025-09-08 arrow_drop_down search" at bounding box center [477, 141] width 116 height 19
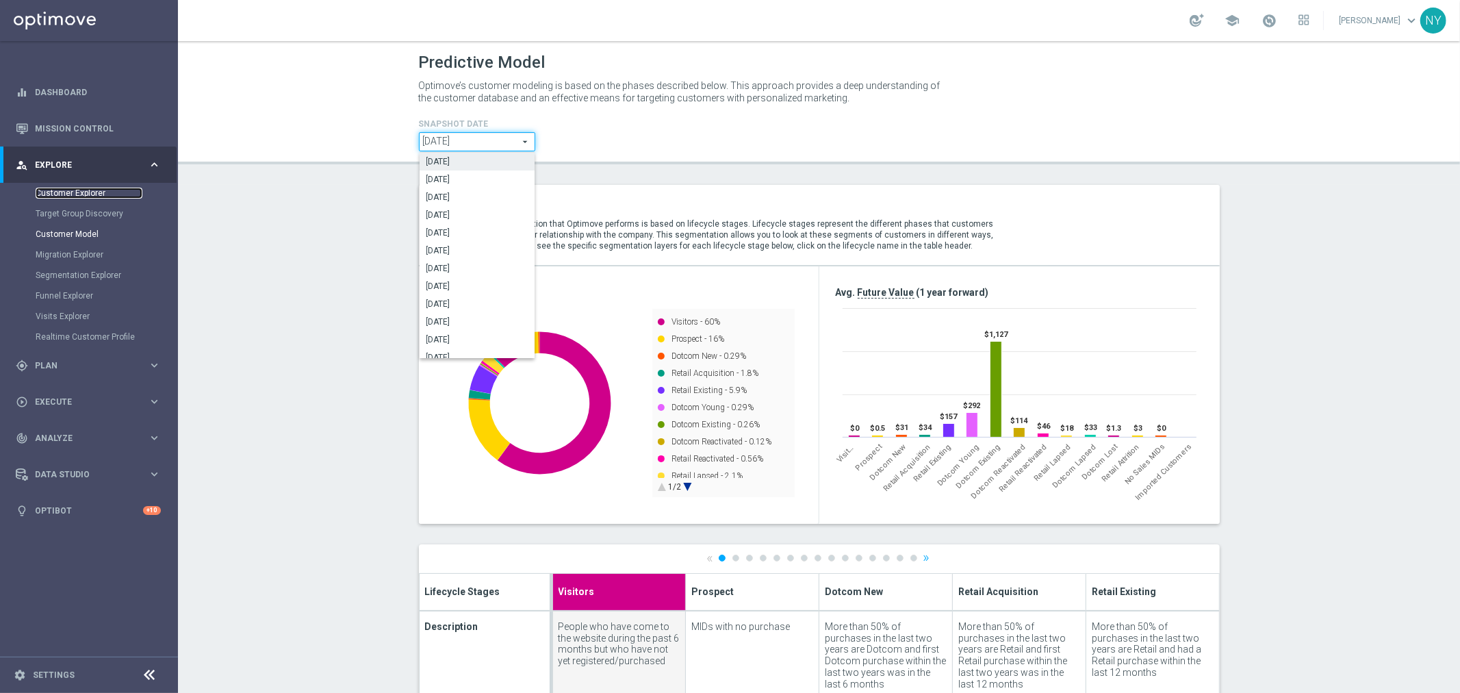
click at [55, 195] on link "Customer Explorer" at bounding box center [89, 193] width 107 height 11
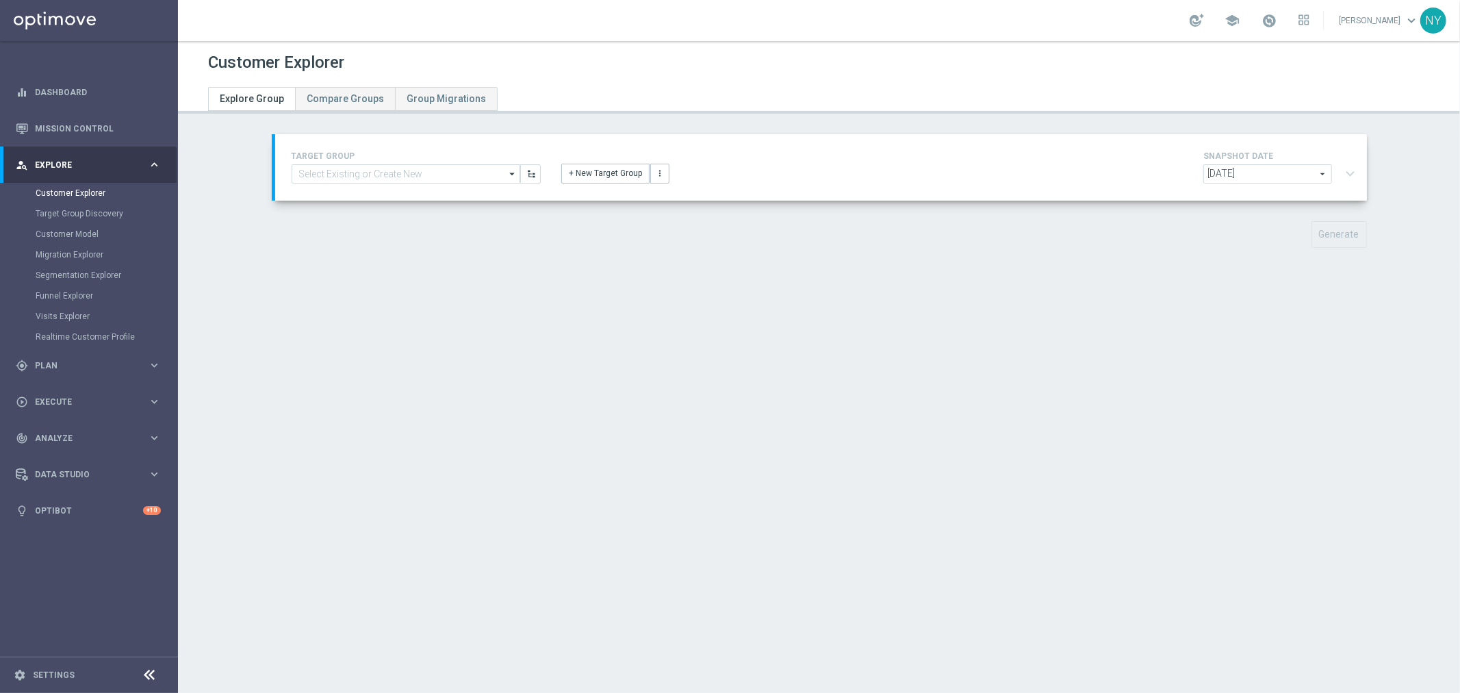
click at [1271, 178] on span "2025-09-09" at bounding box center [1267, 174] width 127 height 18
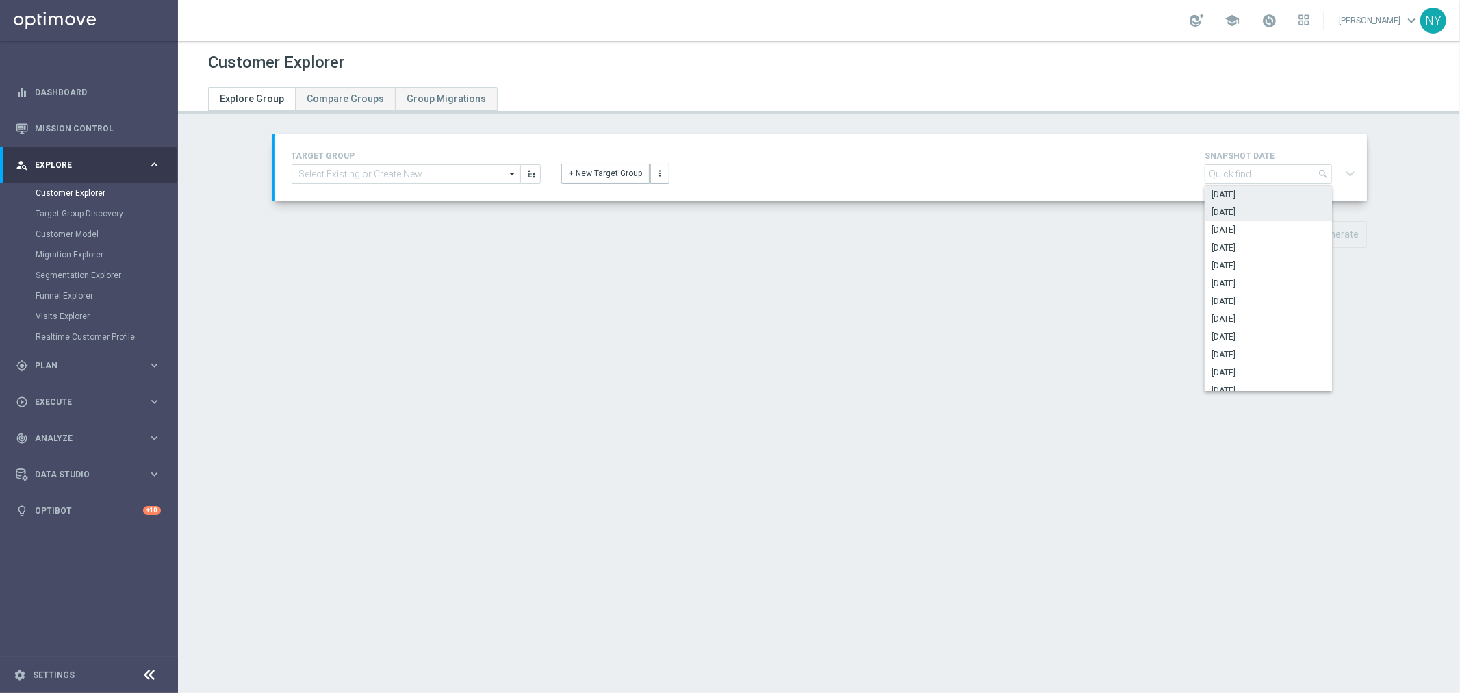
click at [1250, 207] on span "2025-08-31" at bounding box center [1268, 212] width 114 height 11
type input "2025-08-31"
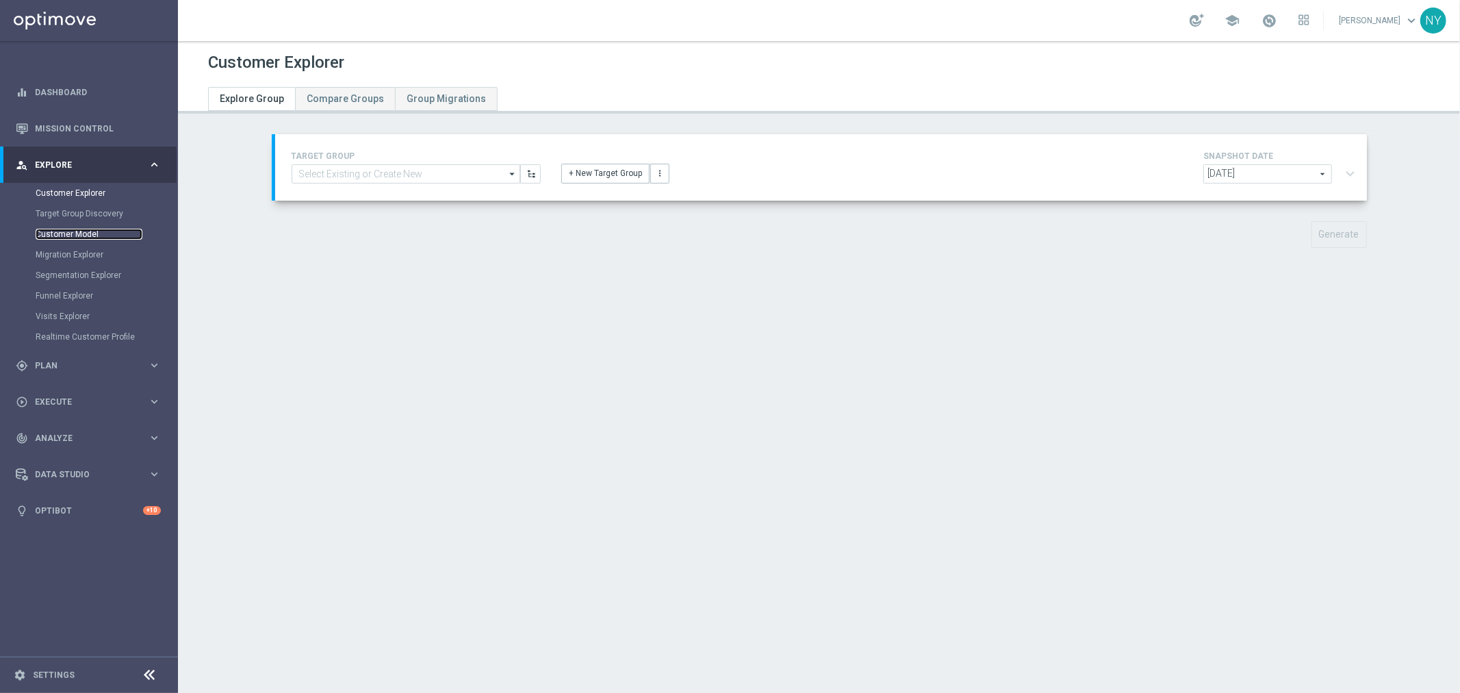
click at [66, 231] on link "Customer Model" at bounding box center [89, 234] width 107 height 11
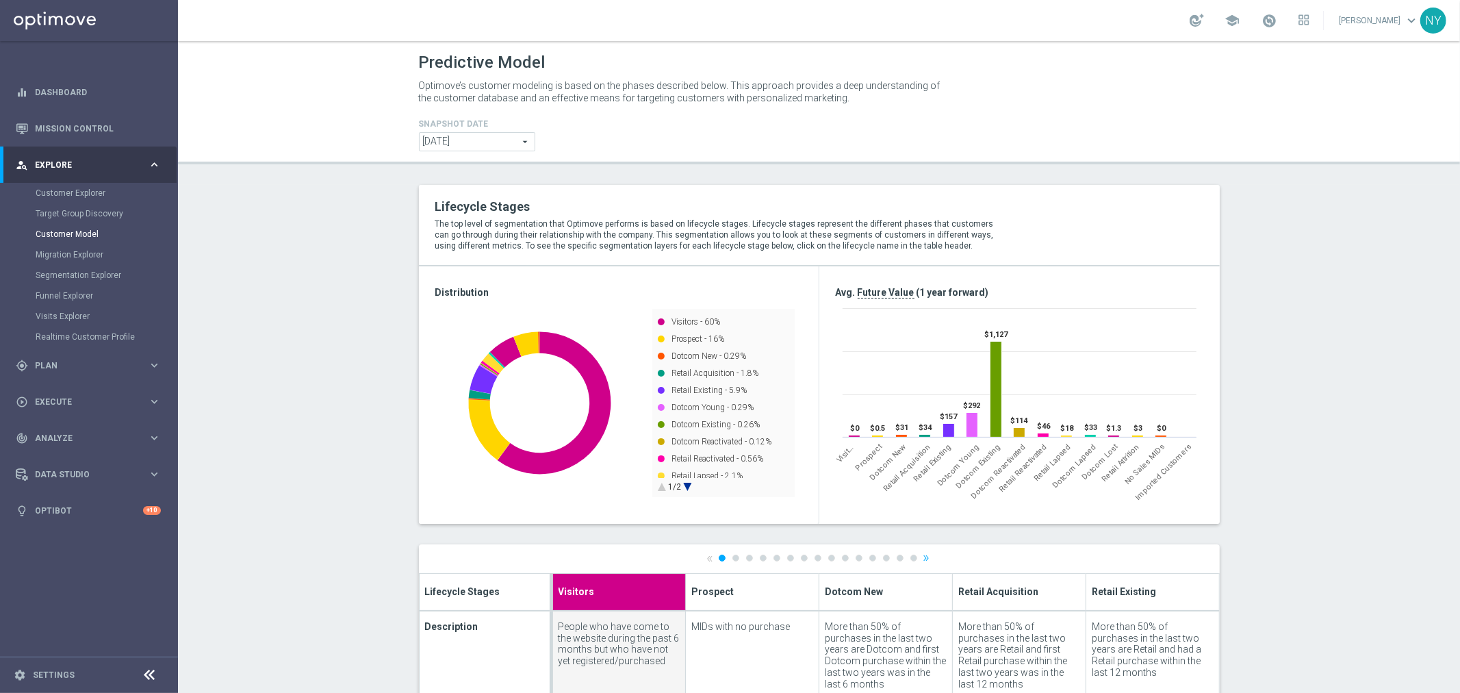
click at [519, 140] on span "2025-09-08" at bounding box center [476, 142] width 115 height 18
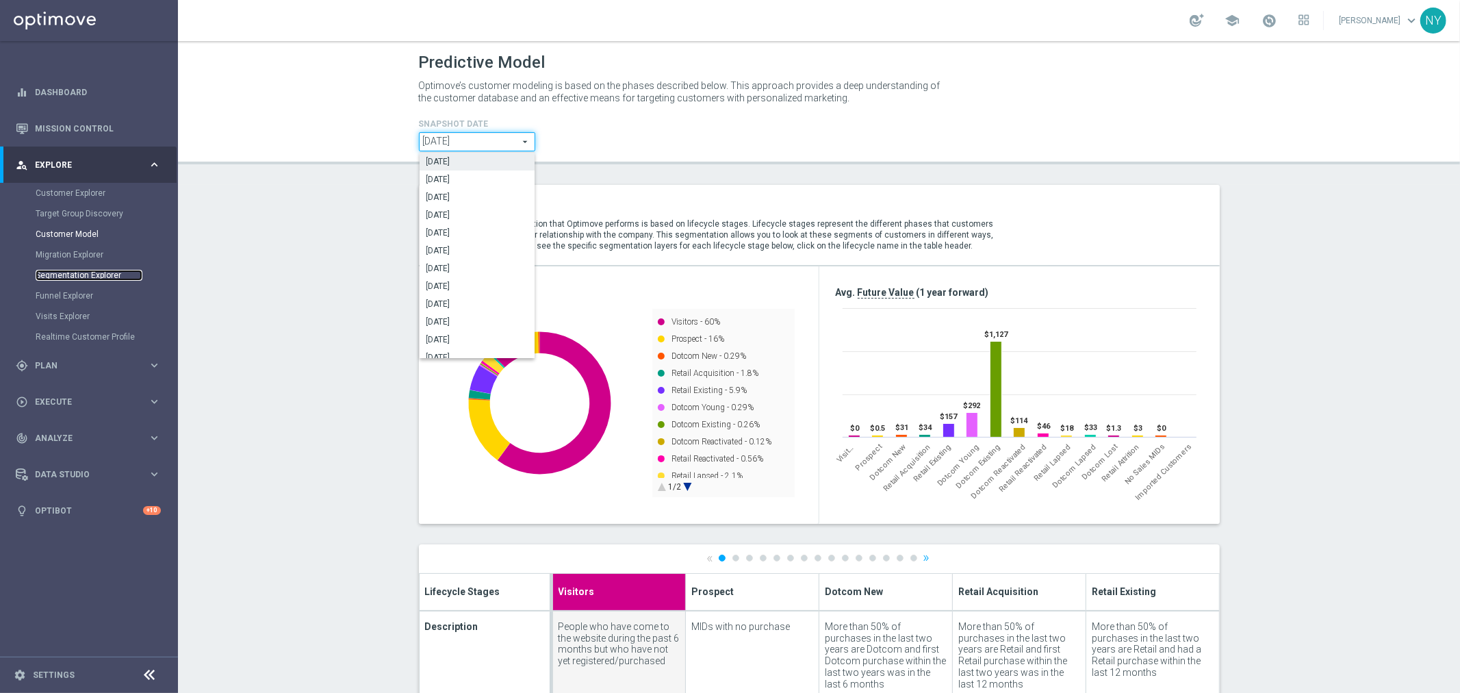
click at [70, 272] on link "Segmentation Explorer" at bounding box center [89, 275] width 107 height 11
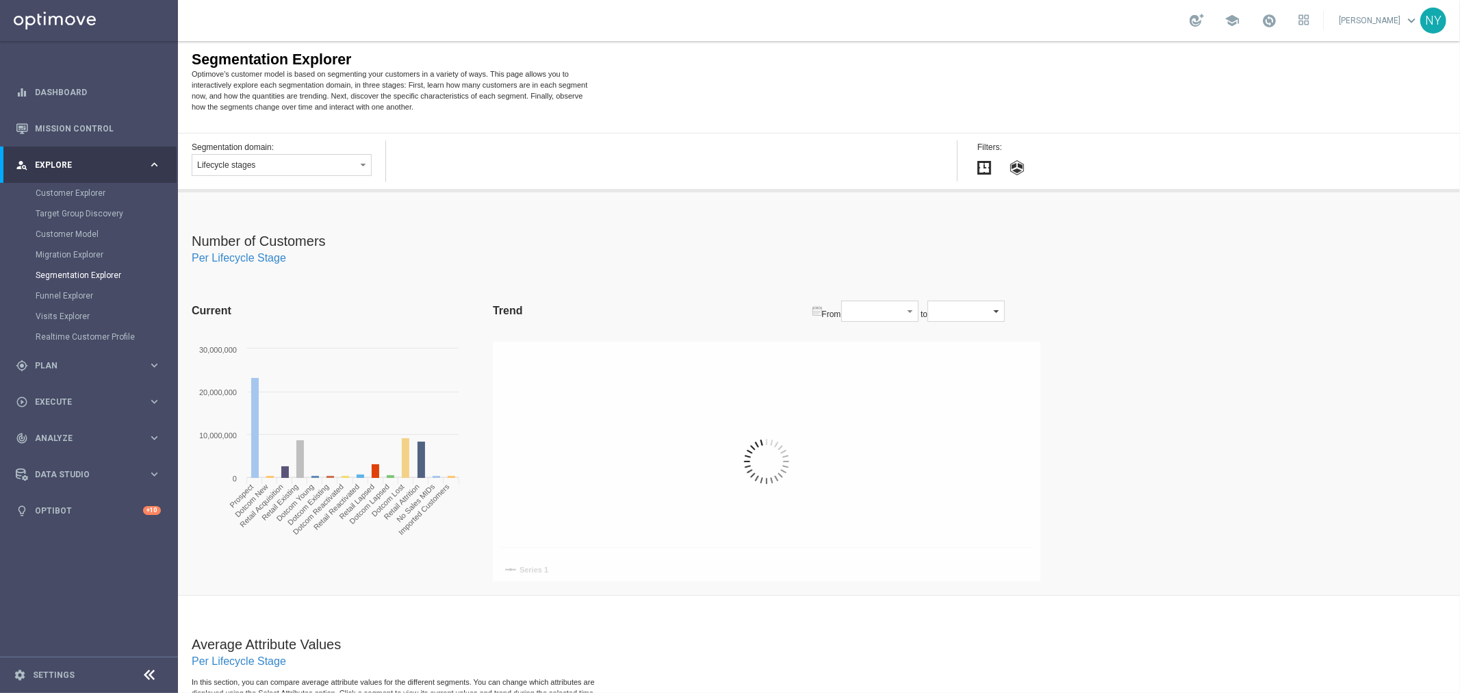
click at [1004, 312] on button "button" at bounding box center [965, 310] width 77 height 21
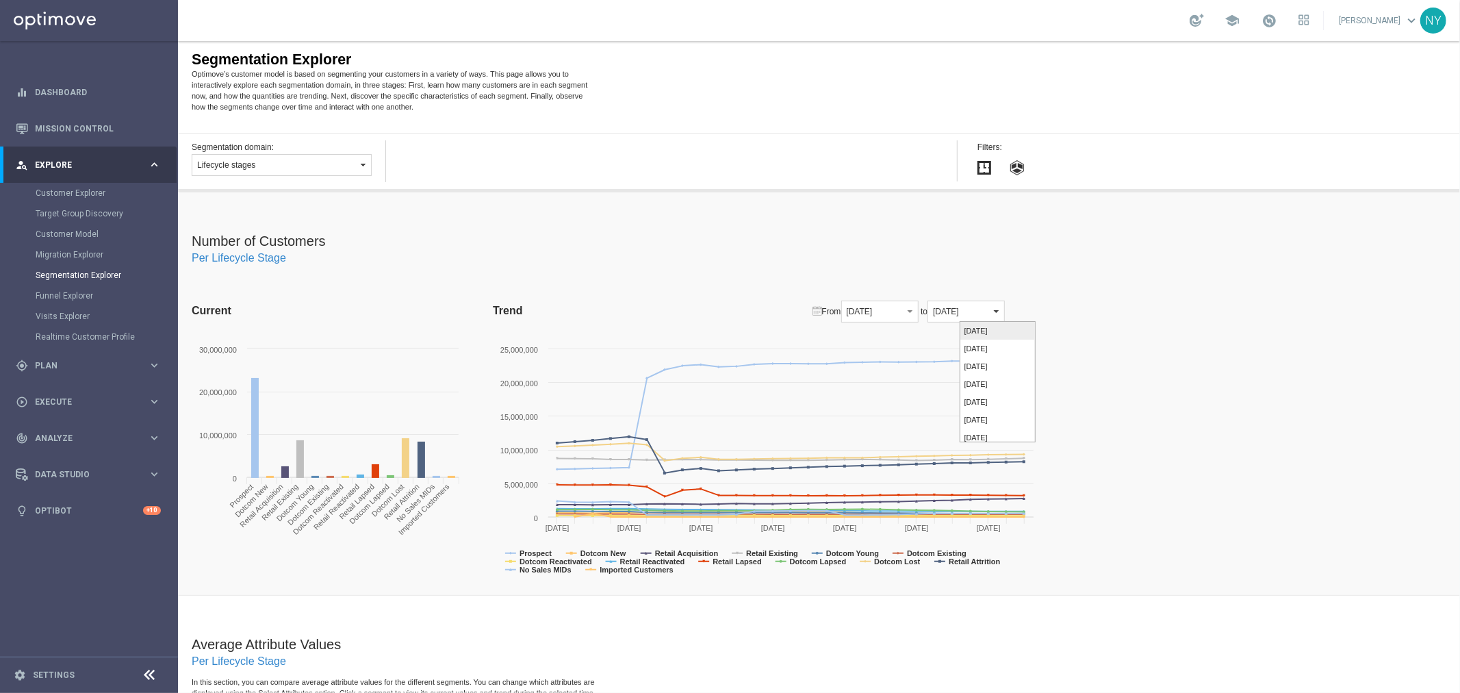
click at [354, 170] on button "Lifecycle stages" at bounding box center [281, 164] width 180 height 22
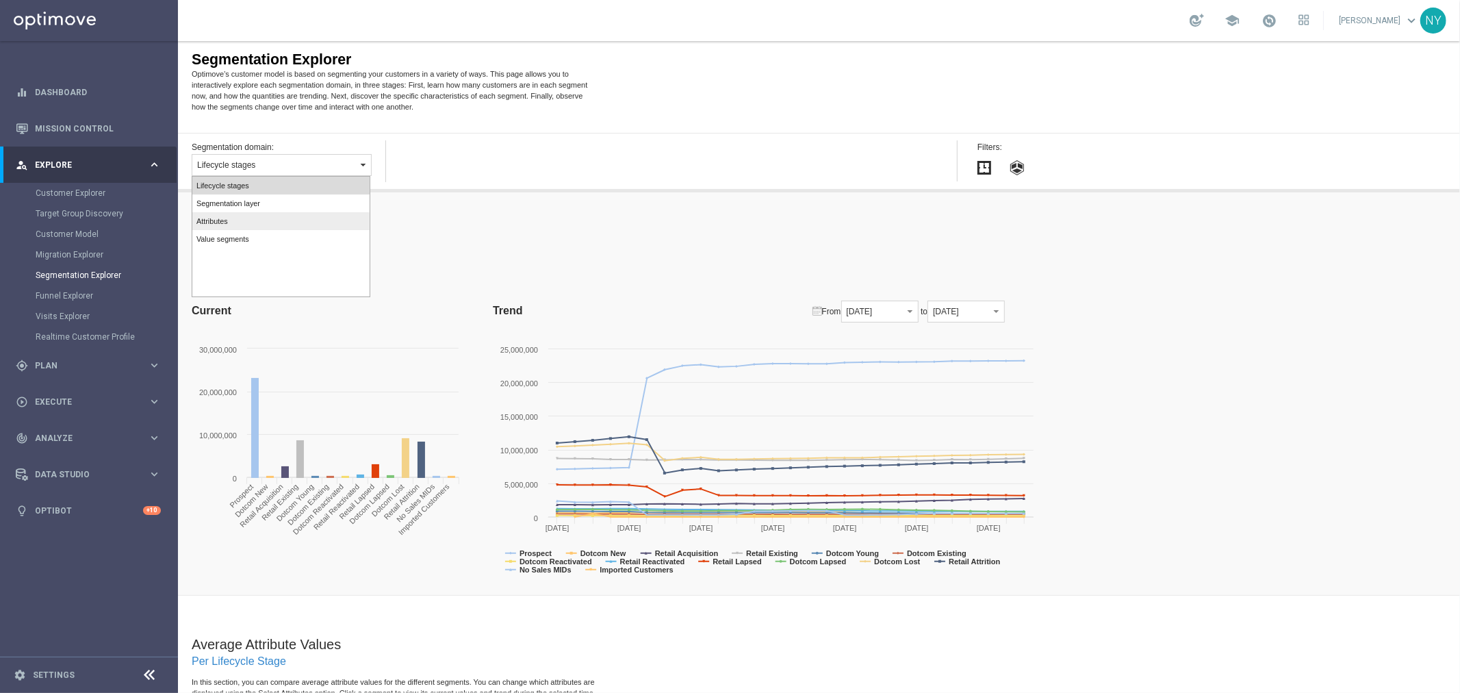
click at [250, 216] on label "Attributes" at bounding box center [280, 220] width 177 height 18
click at [480, 166] on button "button" at bounding box center [489, 163] width 180 height 21
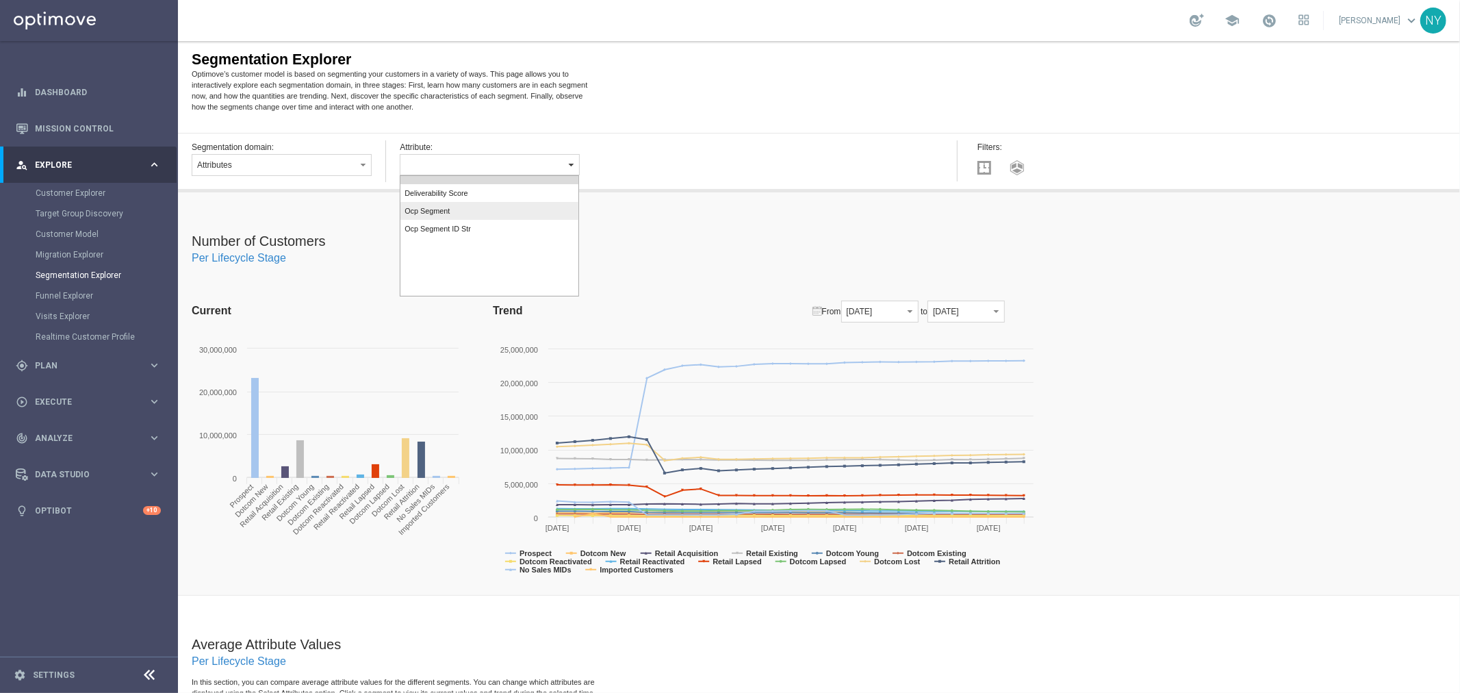
click at [461, 206] on label "Ocp Segment" at bounding box center [488, 210] width 177 height 18
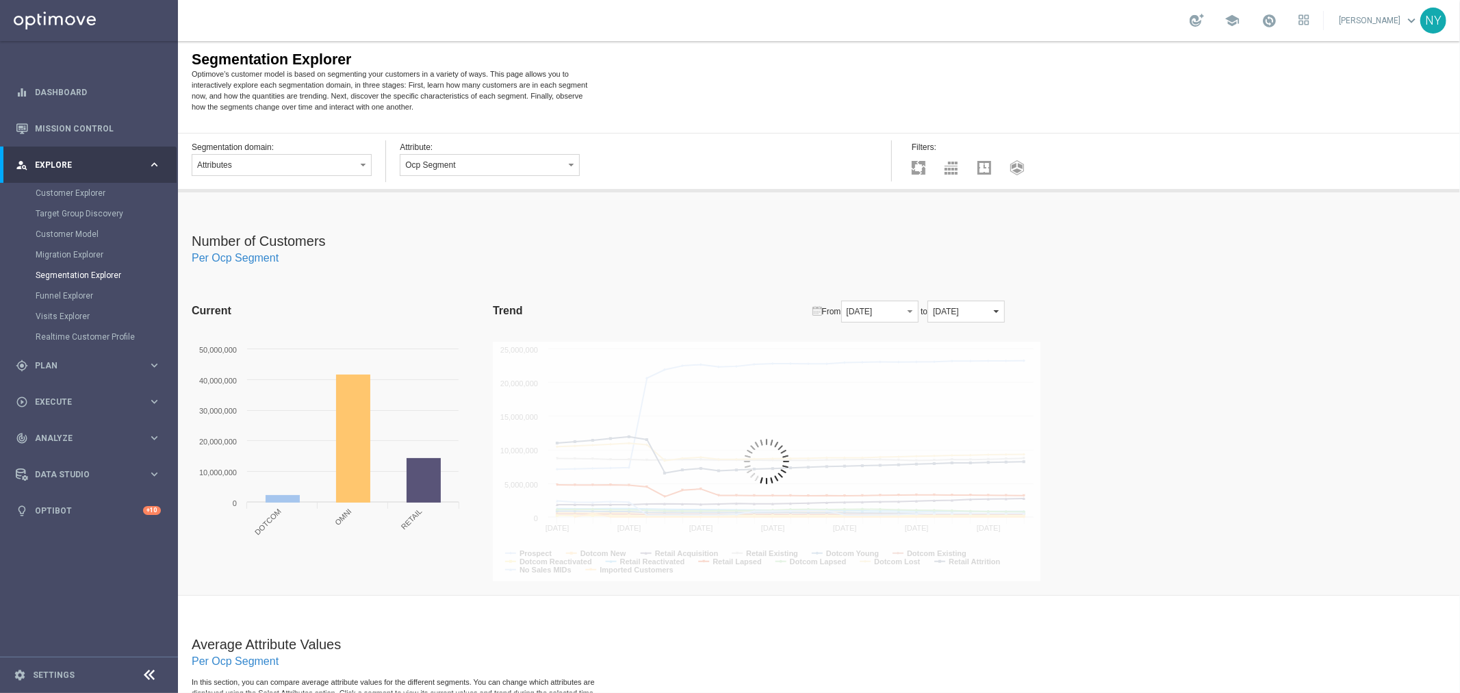
click at [1004, 312] on button "2025-07-31" at bounding box center [965, 311] width 77 height 22
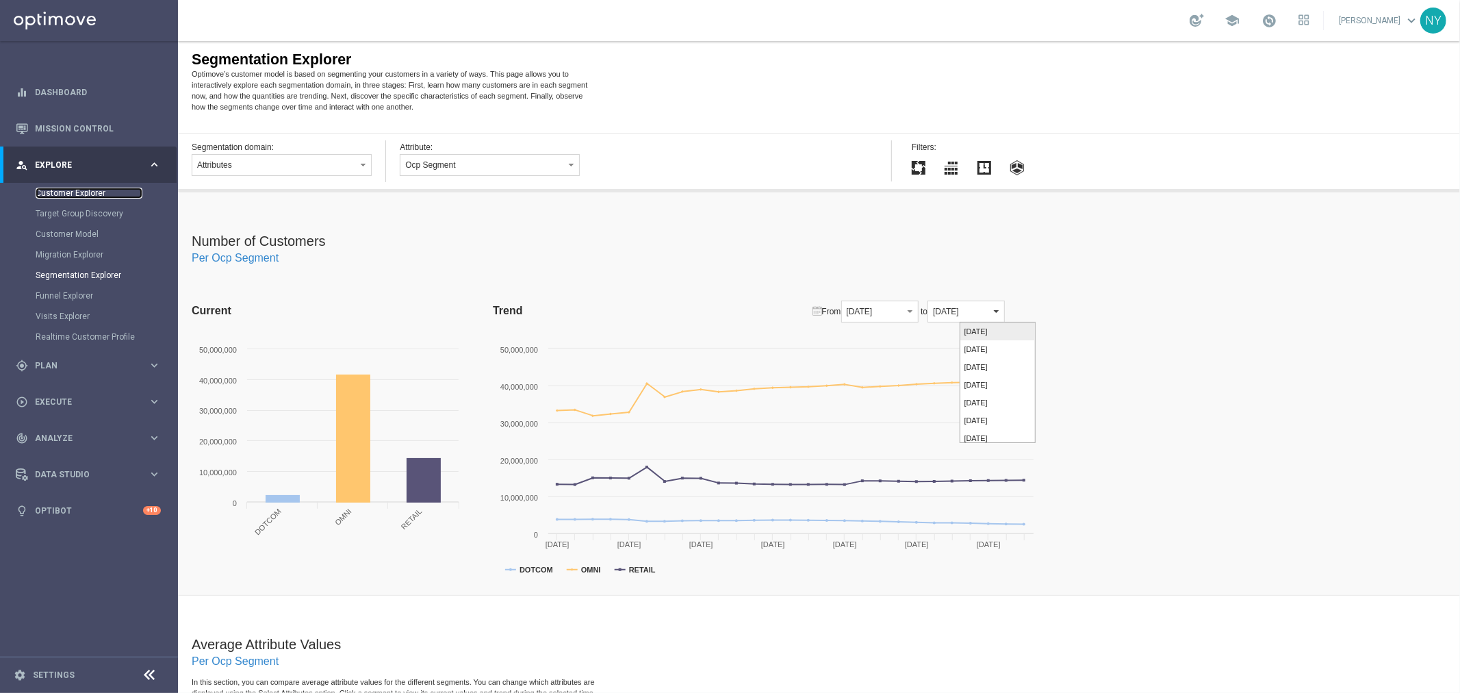
click at [87, 194] on link "Customer Explorer" at bounding box center [89, 193] width 107 height 11
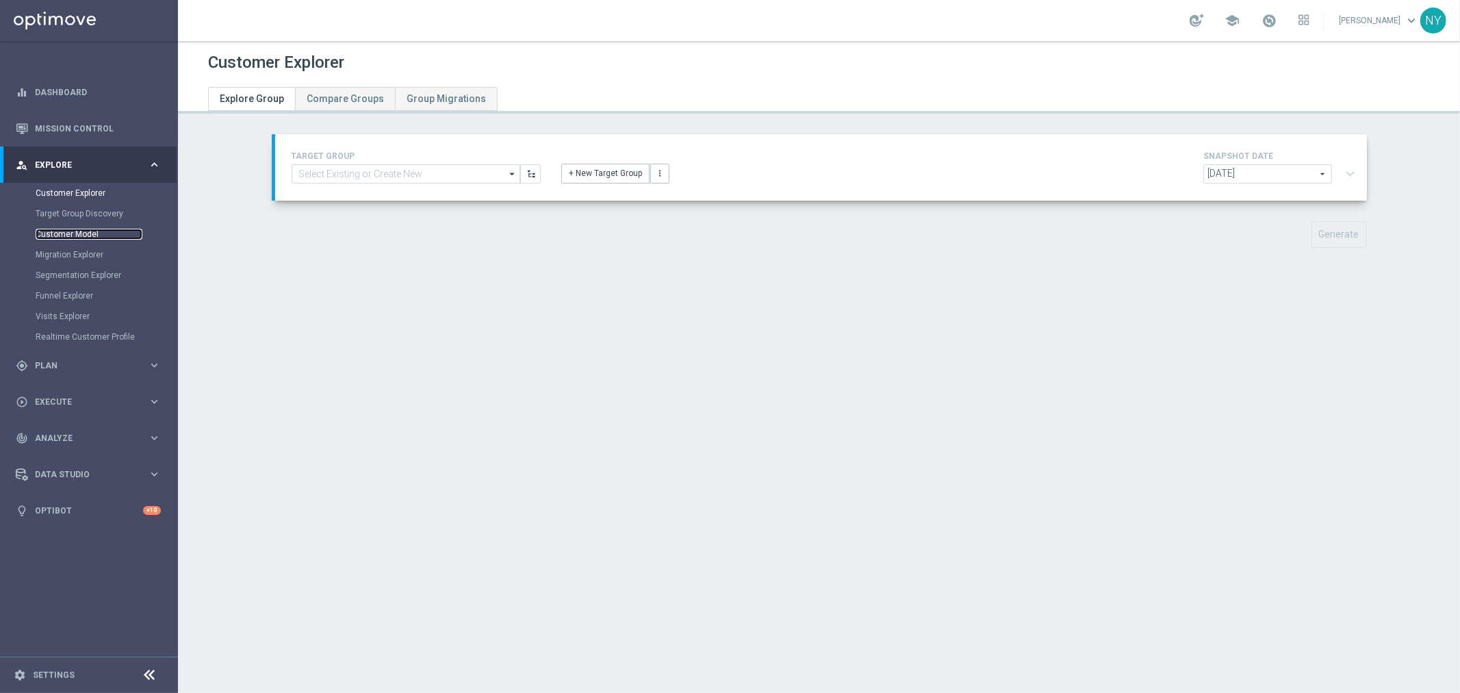
click at [64, 233] on link "Customer Model" at bounding box center [89, 234] width 107 height 11
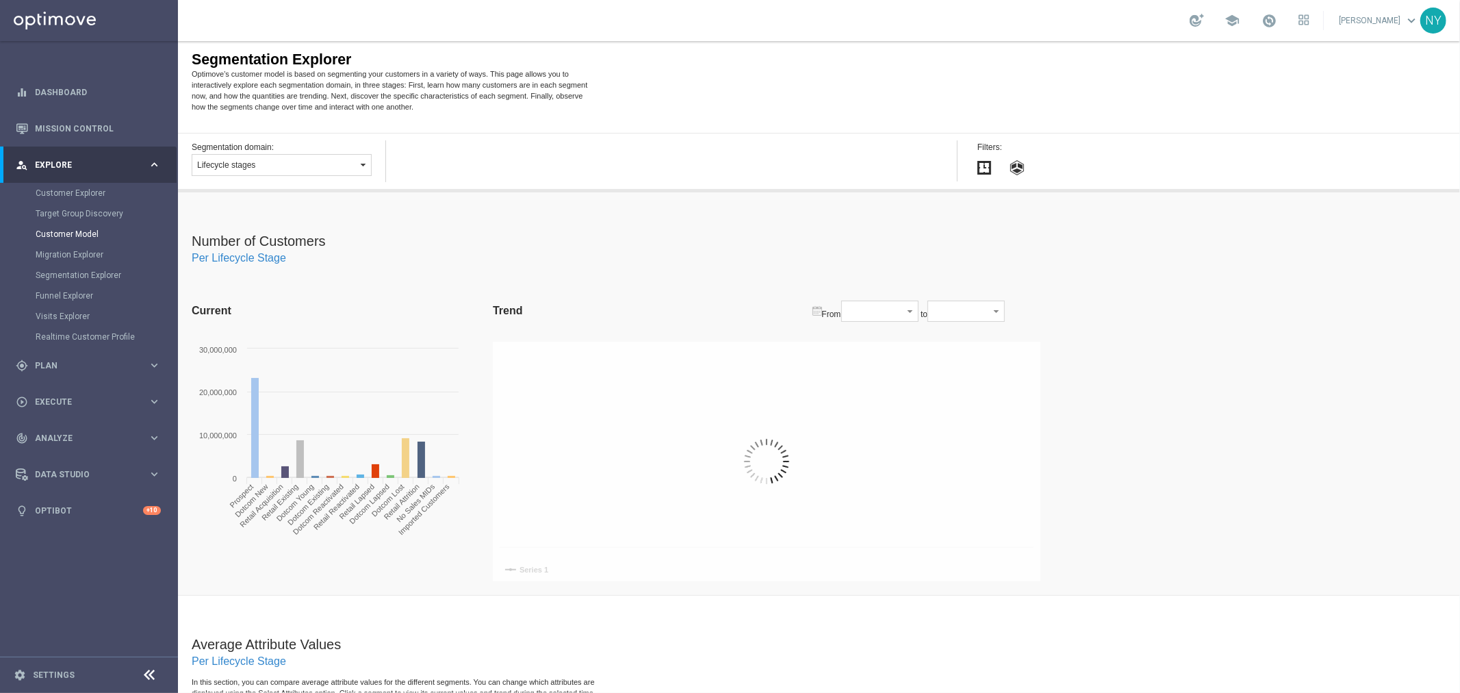
click at [322, 157] on button "Lifecycle stages" at bounding box center [281, 164] width 180 height 22
click at [92, 270] on link "Segmentation Explorer" at bounding box center [89, 275] width 107 height 11
click at [328, 164] on button "Lifecycle stages" at bounding box center [281, 164] width 180 height 22
click at [213, 225] on label "Attributes" at bounding box center [280, 220] width 177 height 18
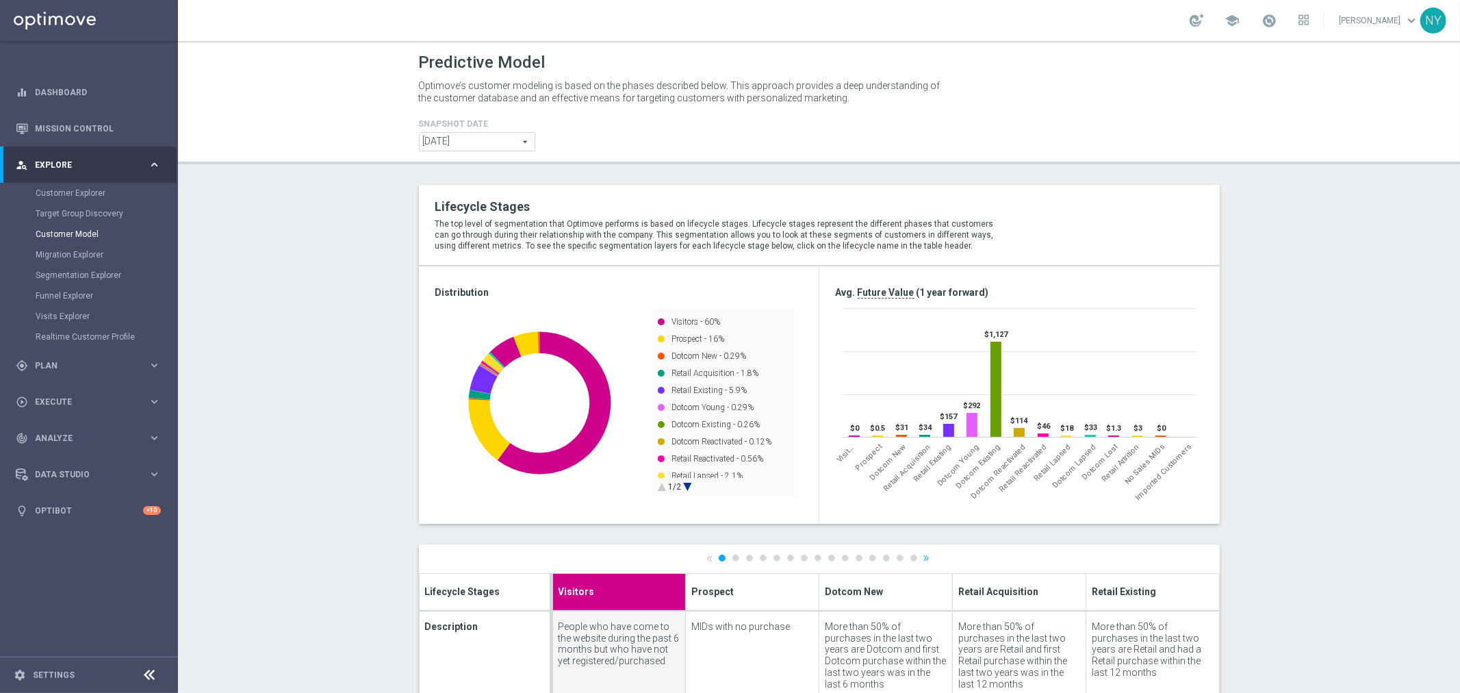
drag, startPoint x: 623, startPoint y: 398, endPoint x: 1234, endPoint y: 238, distance: 630.9
